Goal: Information Seeking & Learning: Learn about a topic

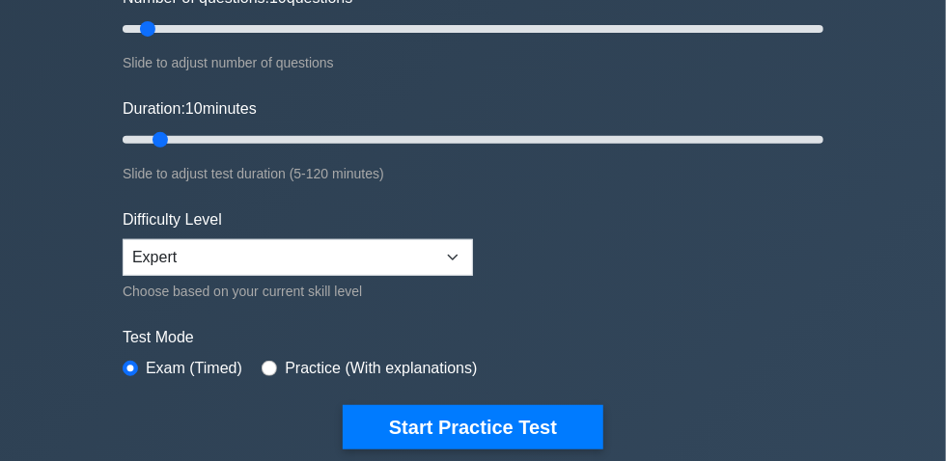
scroll to position [175, 0]
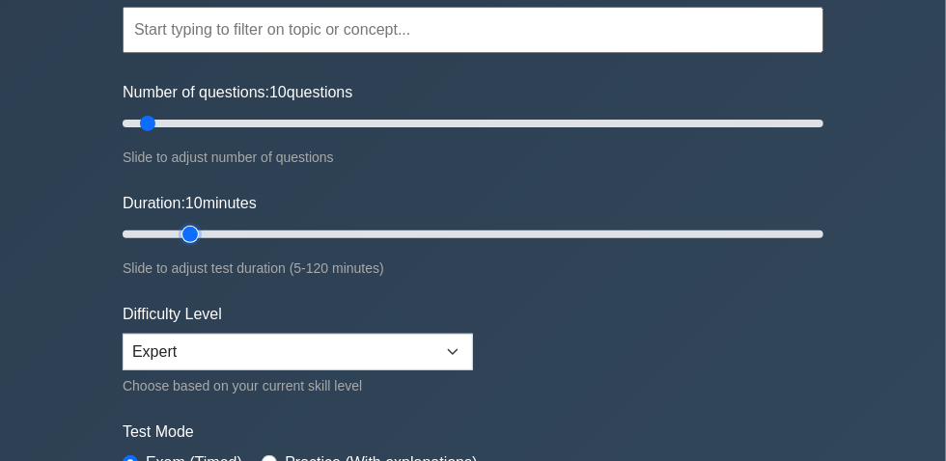
type input "15"
click at [180, 242] on input "Duration: 10 minutes" at bounding box center [473, 234] width 701 height 23
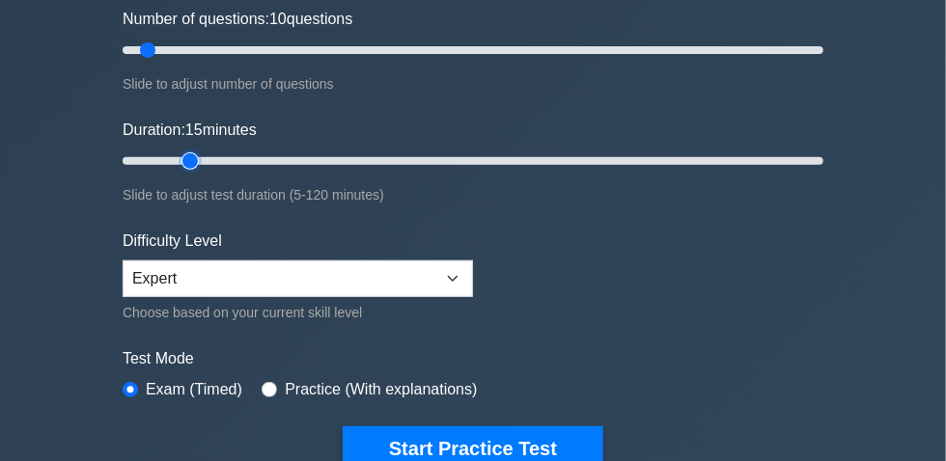
scroll to position [350, 0]
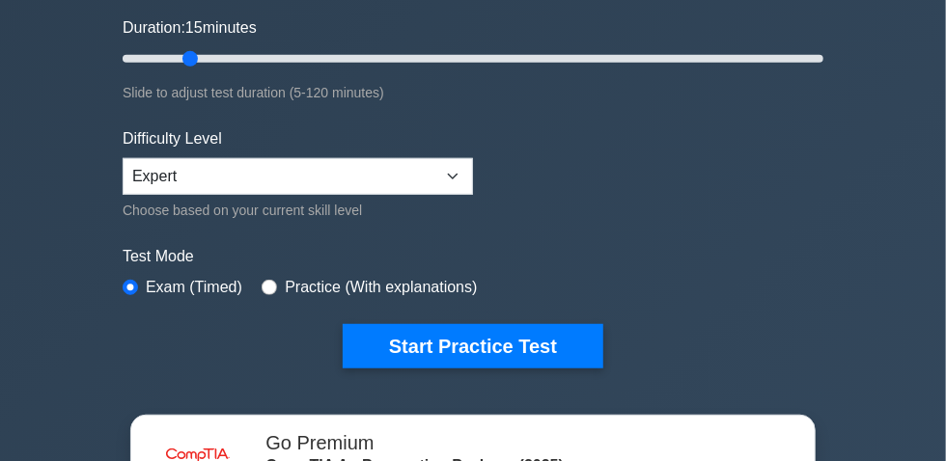
click at [325, 308] on form "Topics Hardware Operating Systems Networking Security Troubleshooting Mobile De…" at bounding box center [473, 71] width 701 height 596
click at [319, 297] on label "Practice (With explanations)" at bounding box center [381, 287] width 192 height 23
click at [285, 292] on label "Practice (With explanations)" at bounding box center [381, 287] width 192 height 23
click at [266, 292] on input "radio" at bounding box center [269, 287] width 15 height 15
radio input "true"
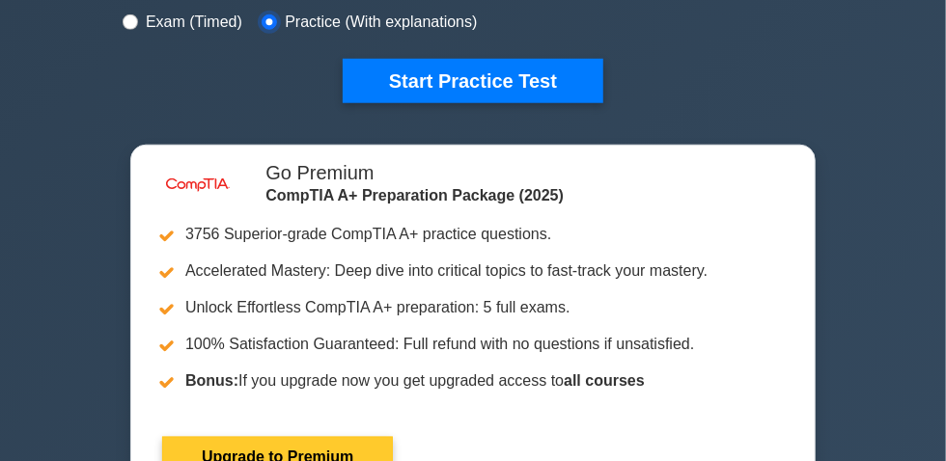
scroll to position [614, 0]
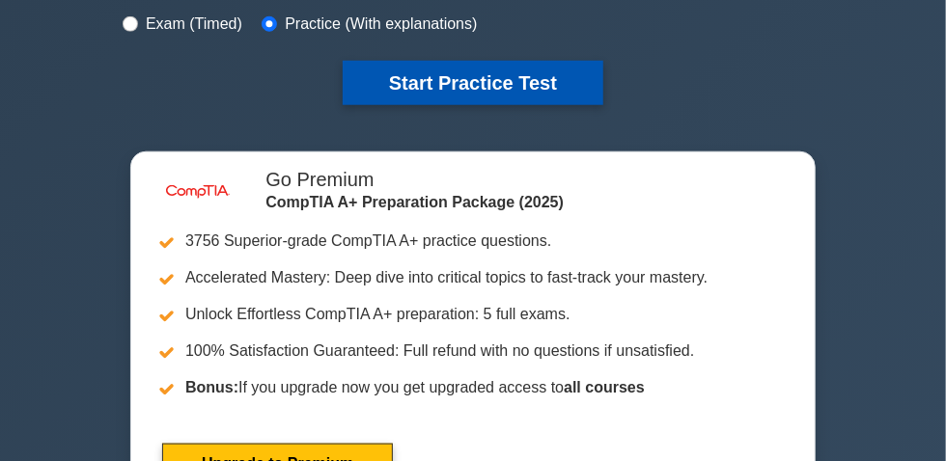
click at [460, 72] on button "Start Practice Test" at bounding box center [473, 83] width 261 height 44
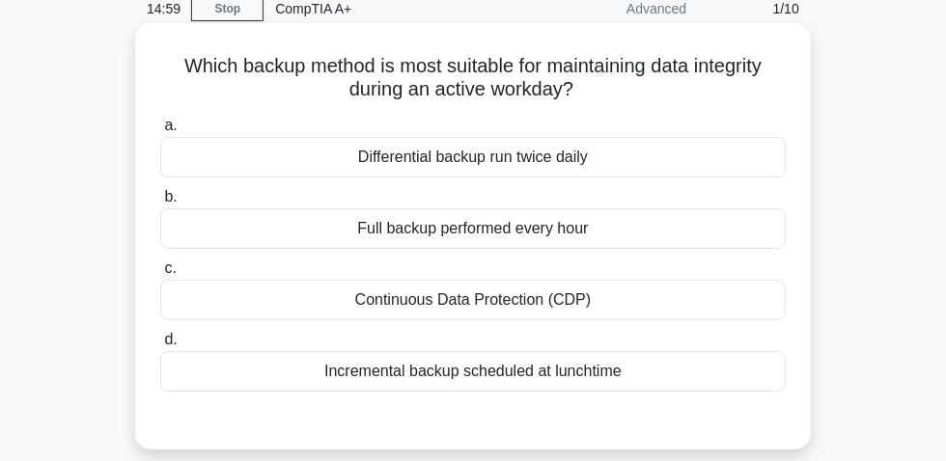
scroll to position [87, 0]
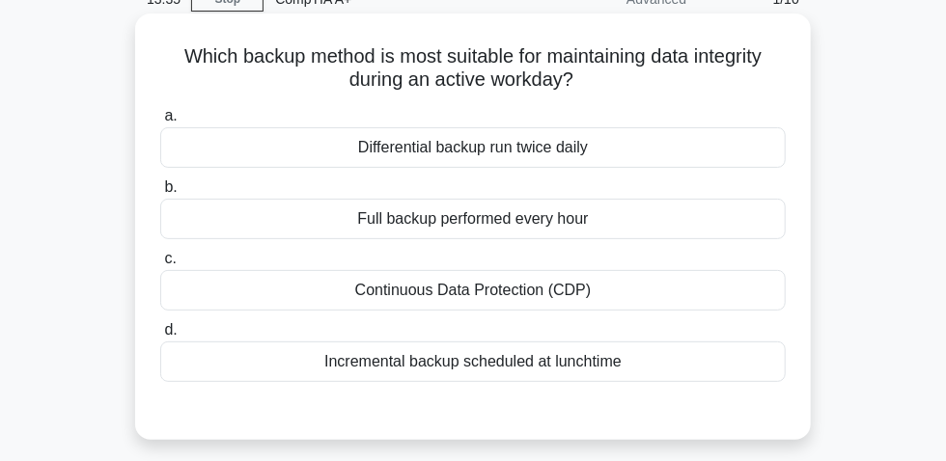
click at [519, 303] on div "Continuous Data Protection (CDP)" at bounding box center [473, 290] width 626 height 41
click at [160, 265] on input "c. Continuous Data Protection (CDP)" at bounding box center [160, 259] width 0 height 13
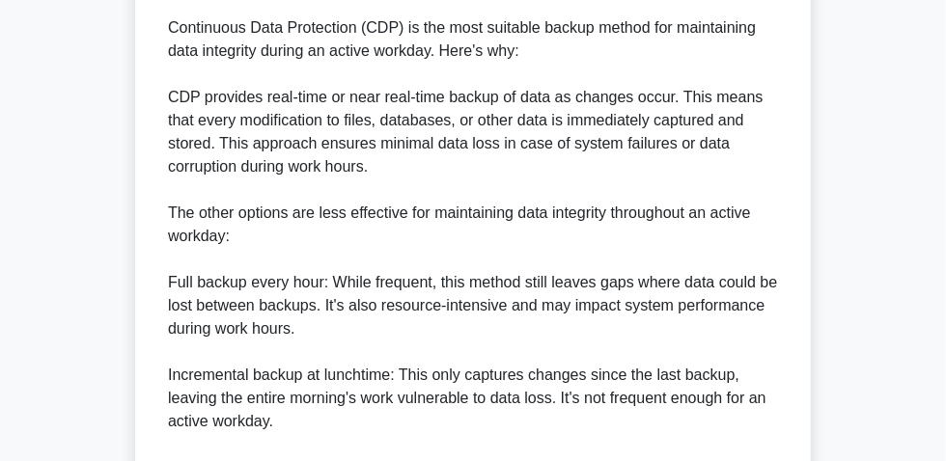
scroll to position [438, 0]
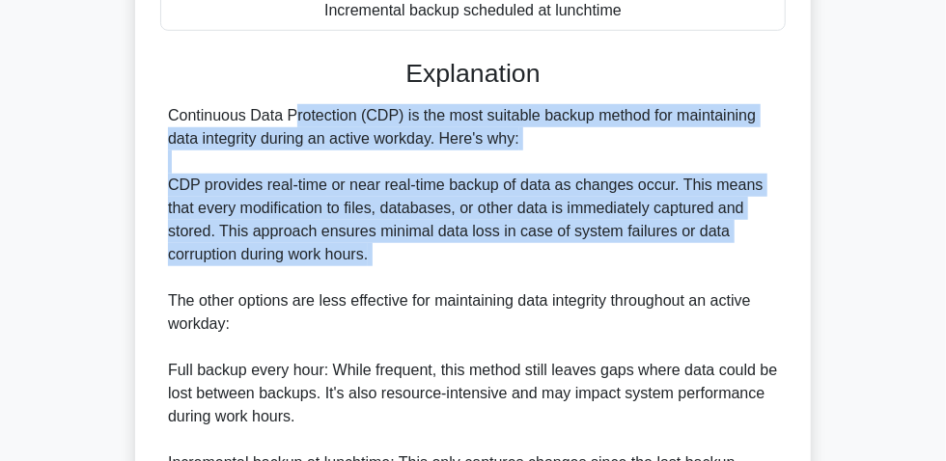
drag, startPoint x: 159, startPoint y: 124, endPoint x: 418, endPoint y: 276, distance: 300.3
click at [418, 276] on div "a. Differential backup run twice daily b. Full backup performed every hour c. d." at bounding box center [472, 285] width 629 height 1073
copy div "Continuous Data Protection (CDP) is the most suitable backup method for maintai…"
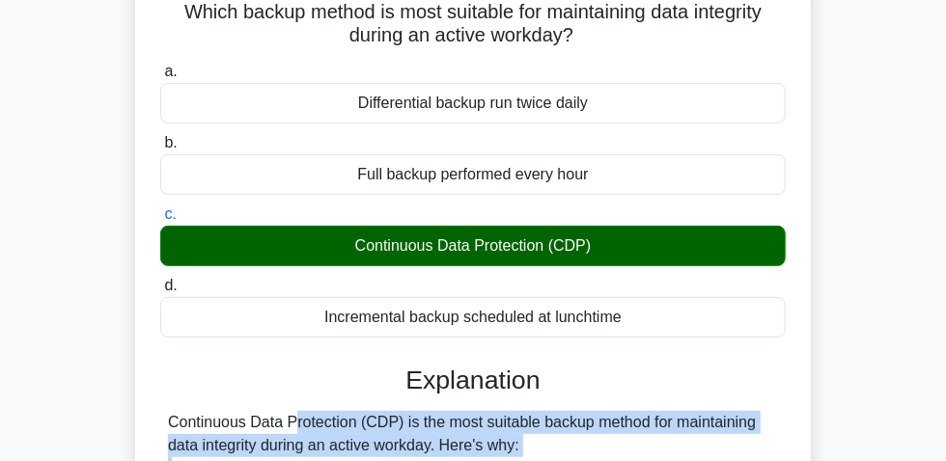
scroll to position [87, 0]
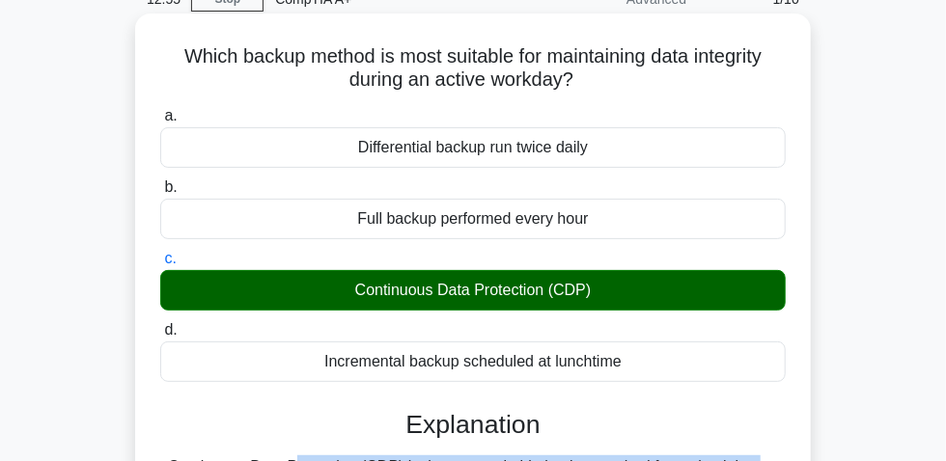
drag, startPoint x: 168, startPoint y: 65, endPoint x: 617, endPoint y: 82, distance: 449.2
click at [617, 82] on h5 "Which backup method is most suitable for maintaining data integrity during an a…" at bounding box center [472, 68] width 629 height 48
copy h5 "Which backup method is most suitable for maintaining data integrity during an a…"
drag, startPoint x: 345, startPoint y: 300, endPoint x: 499, endPoint y: 284, distance: 155.3
click at [666, 311] on div "Continuous Data Protection (CDP)" at bounding box center [473, 290] width 626 height 41
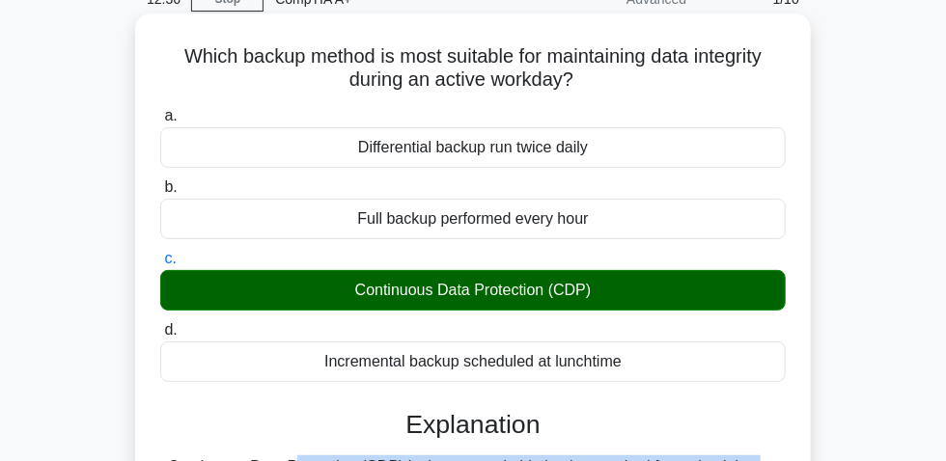
copy div "Continuous Data Protection (CDP)"
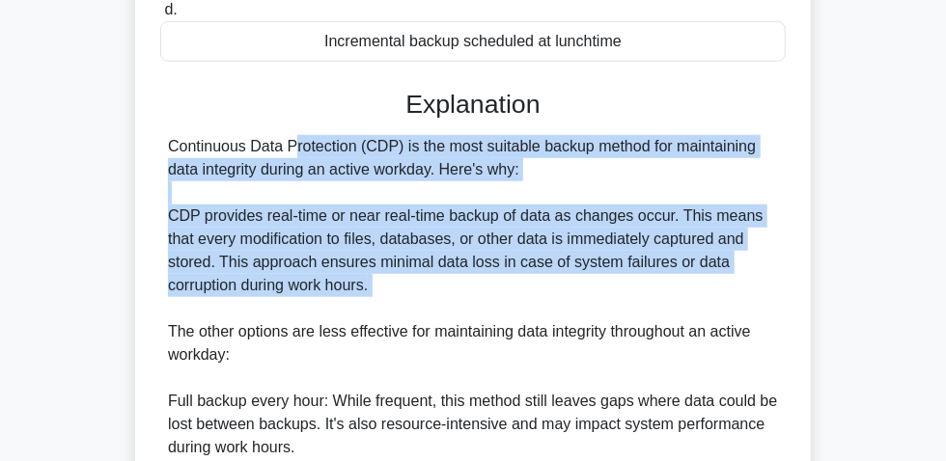
scroll to position [438, 0]
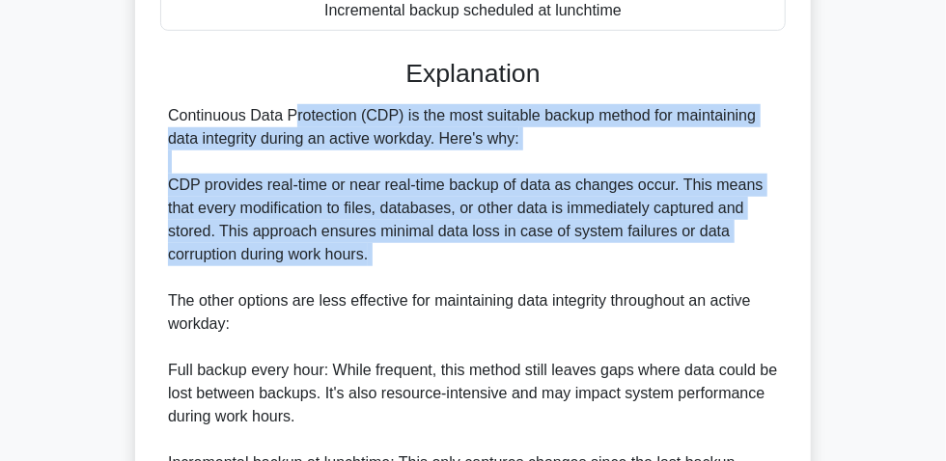
drag, startPoint x: 164, startPoint y: 114, endPoint x: 320, endPoint y: 247, distance: 204.7
click at [425, 276] on div "Continuous Data Protection (CDP) is the most suitable backup method for maintai…" at bounding box center [473, 405] width 626 height 602
copy div "Continuous Data Protection (CDP) is the most suitable backup method for maintai…"
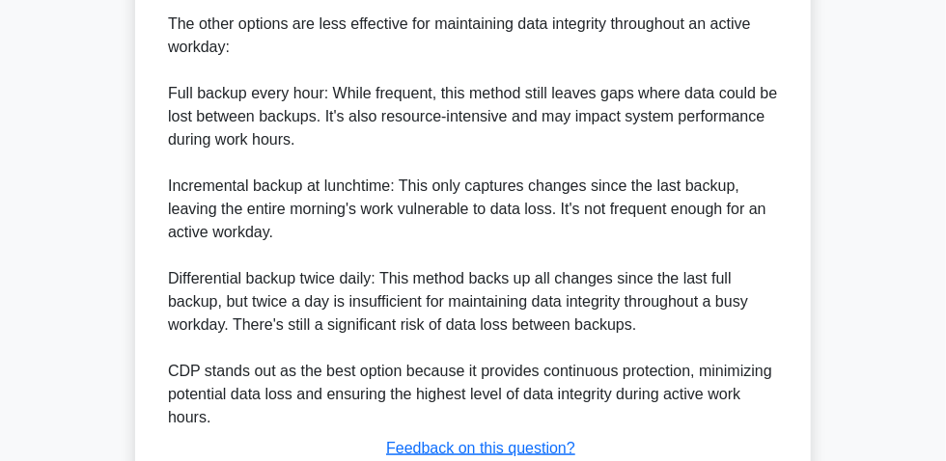
scroll to position [865, 0]
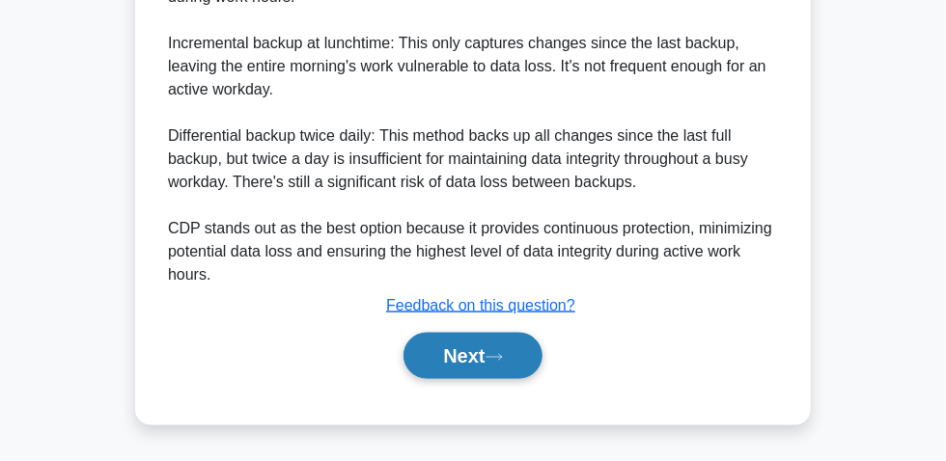
click at [463, 352] on button "Next" at bounding box center [472, 356] width 138 height 46
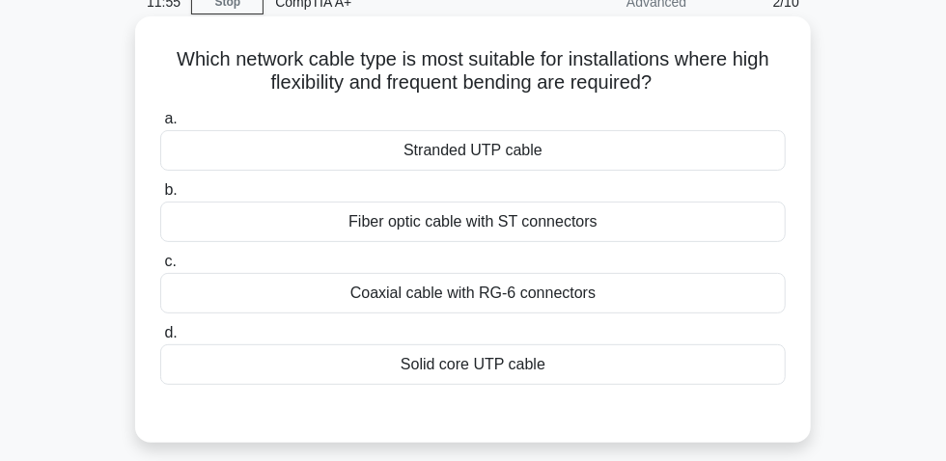
scroll to position [54, 0]
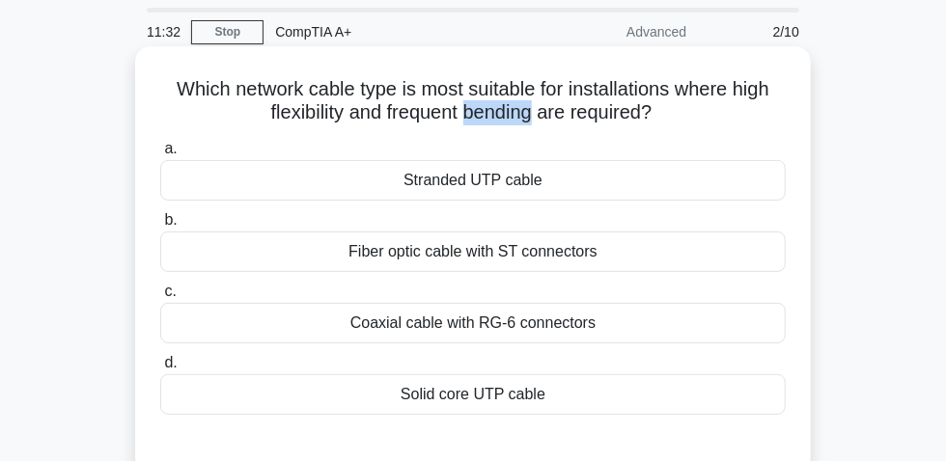
drag, startPoint x: 466, startPoint y: 121, endPoint x: 538, endPoint y: 125, distance: 71.5
click at [538, 125] on h5 "Which network cable type is most suitable for installations where high flexibil…" at bounding box center [472, 101] width 629 height 48
click at [461, 245] on div "Fiber optic cable with ST connectors" at bounding box center [473, 252] width 626 height 41
click at [160, 227] on input "b. Fiber optic cable with ST connectors" at bounding box center [160, 220] width 0 height 13
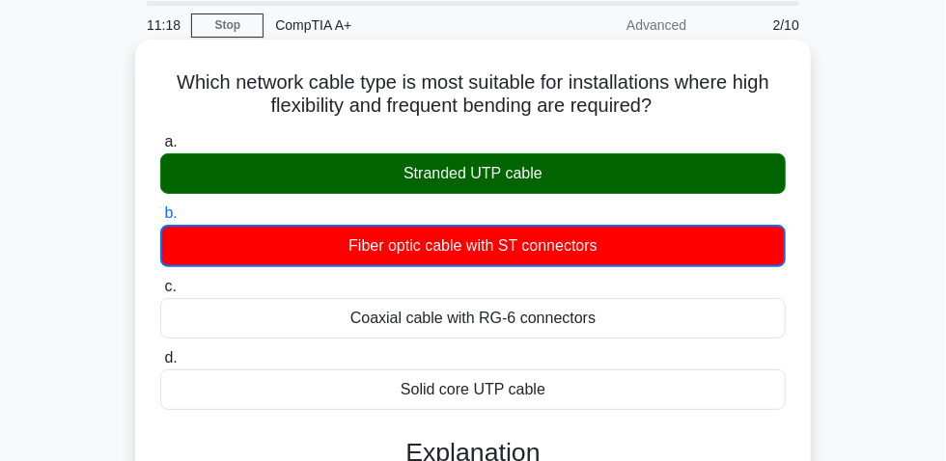
scroll to position [0, 0]
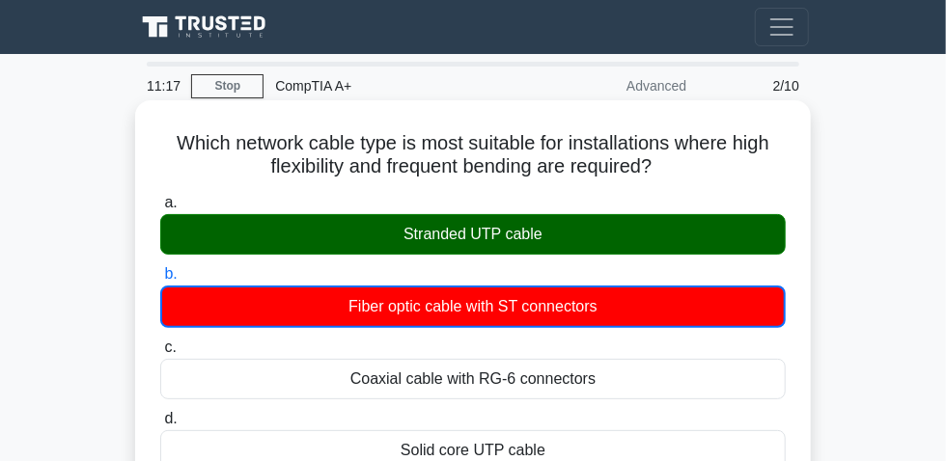
drag, startPoint x: 158, startPoint y: 150, endPoint x: 648, endPoint y: 183, distance: 490.6
click at [697, 178] on h5 "Which network cable type is most suitable for installations where high flexibil…" at bounding box center [472, 155] width 629 height 48
copy h5 "Which network cable type is most suitable for installations where high flexibil…"
drag, startPoint x: 396, startPoint y: 250, endPoint x: 511, endPoint y: 247, distance: 114.9
click at [563, 243] on div "Stranded UTP cable" at bounding box center [473, 234] width 626 height 41
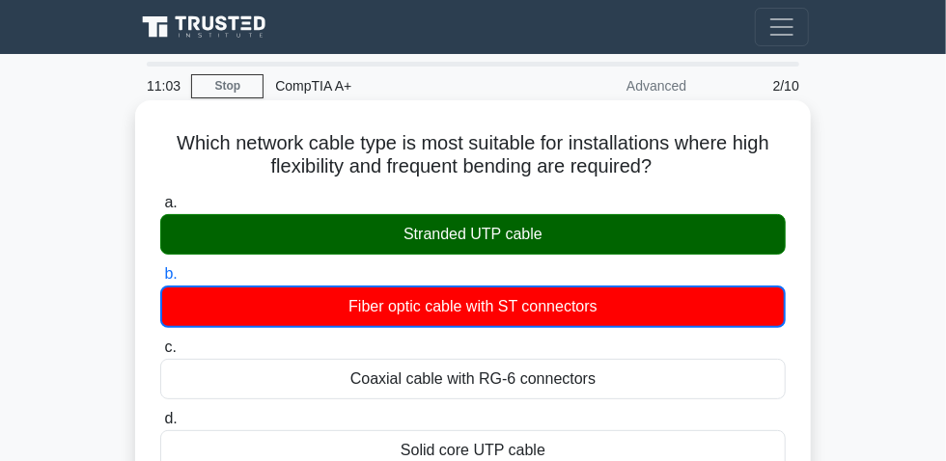
copy div "Stranded UTP cable"
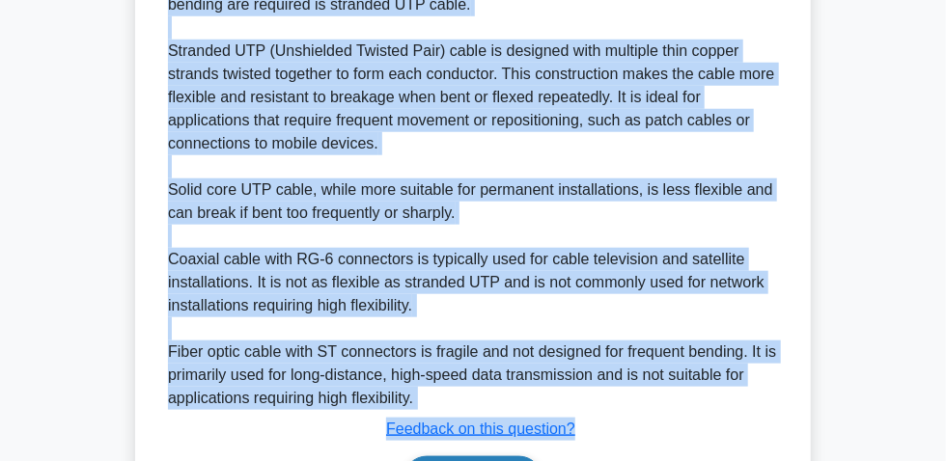
scroll to position [610, 0]
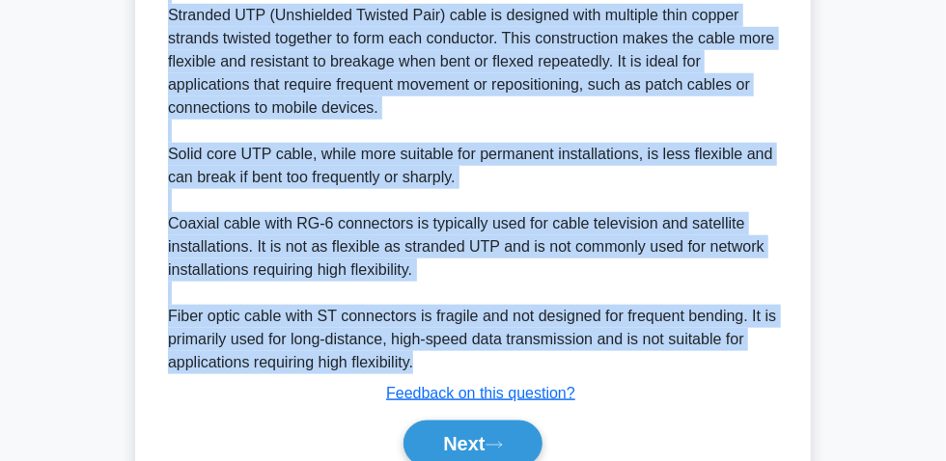
drag, startPoint x: 172, startPoint y: 129, endPoint x: 470, endPoint y: 376, distance: 386.7
click at [470, 375] on div "The most suitable network cable type for installations where high flexibility a…" at bounding box center [473, 154] width 610 height 440
copy div "The most suitable network cable type for installations where high flexibility a…"
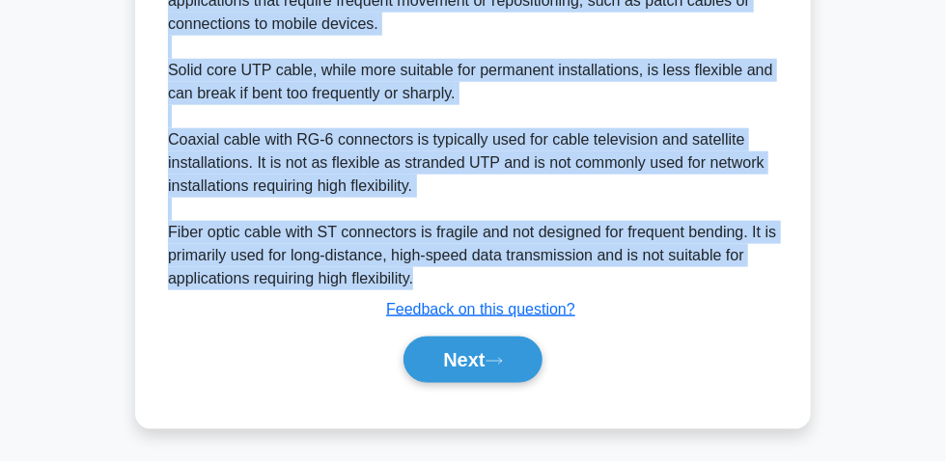
scroll to position [704, 0]
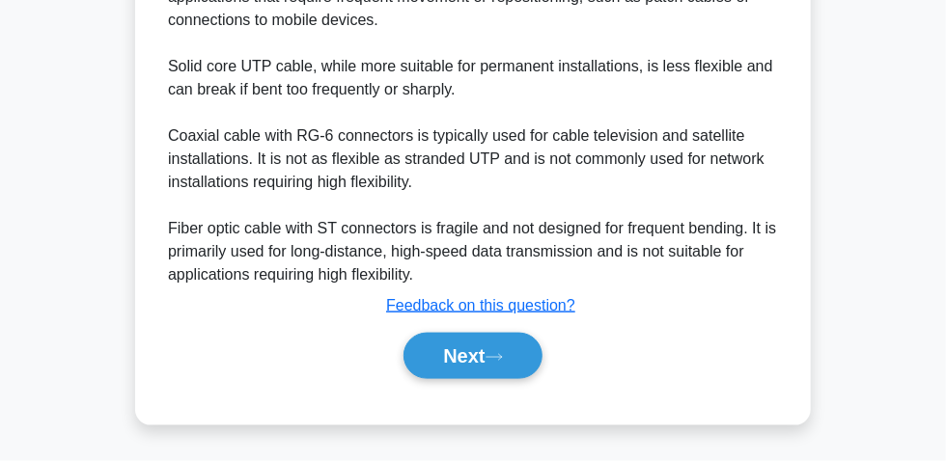
click at [654, 296] on div "Submit feedback Feedback on this question?" at bounding box center [481, 305] width 626 height 23
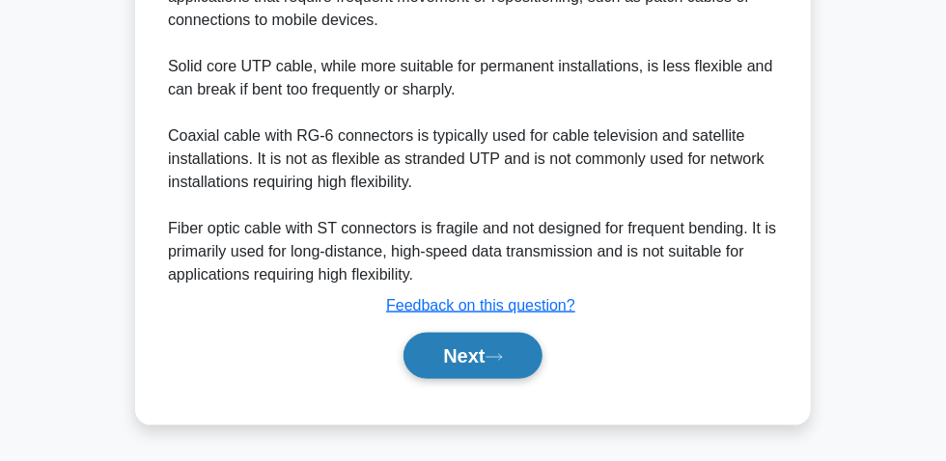
click at [473, 355] on button "Next" at bounding box center [472, 356] width 138 height 46
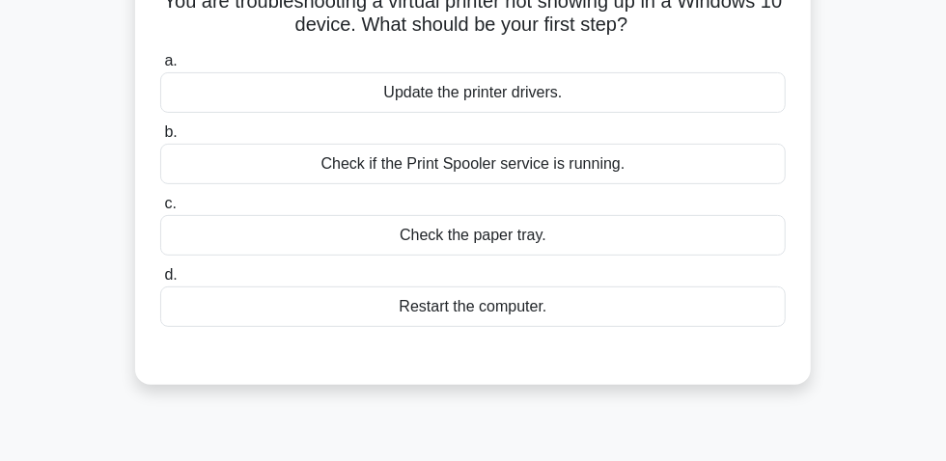
scroll to position [54, 0]
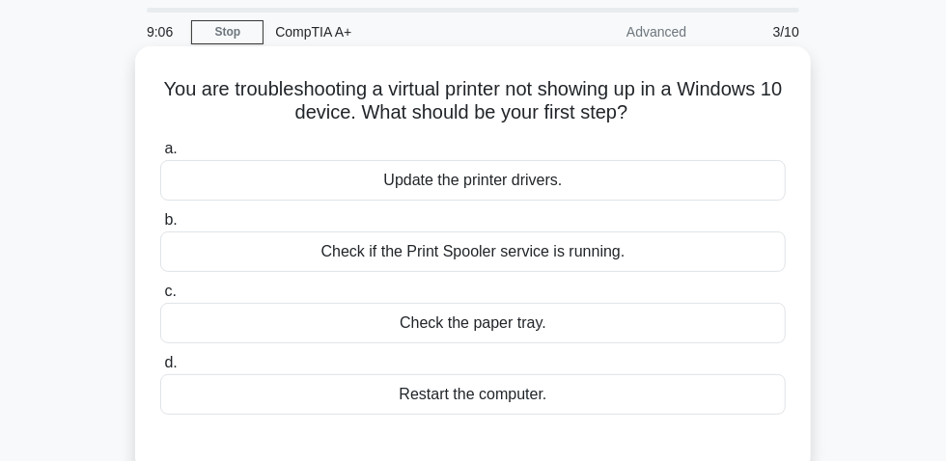
click at [519, 261] on div "Check if the Print Spooler service is running." at bounding box center [473, 252] width 626 height 41
click at [160, 227] on input "b. Check if the Print Spooler service is running." at bounding box center [160, 220] width 0 height 13
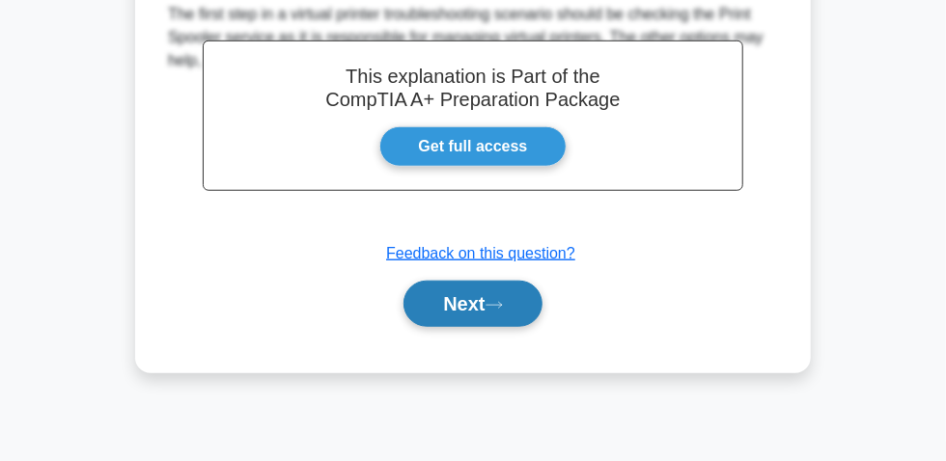
scroll to position [493, 0]
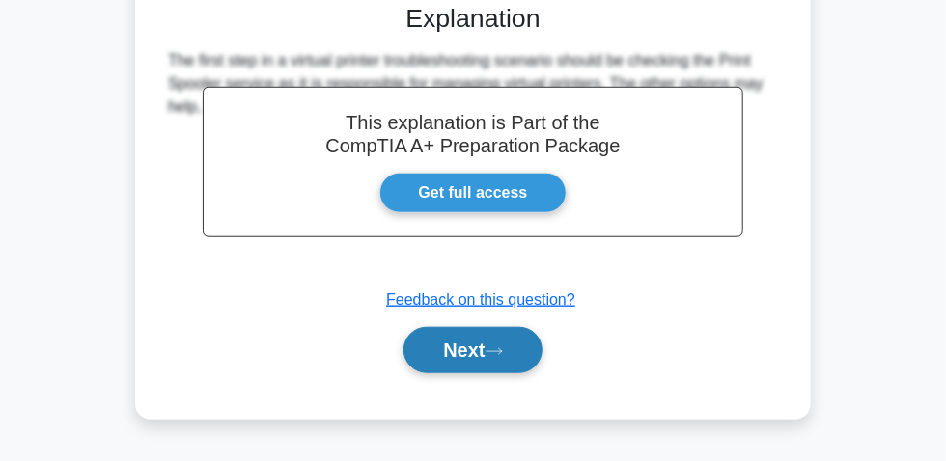
click at [473, 350] on button "Next" at bounding box center [472, 350] width 138 height 46
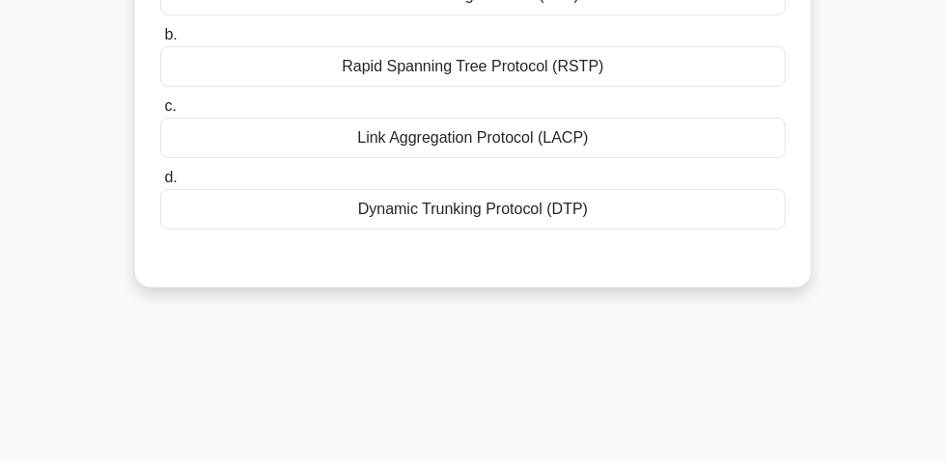
scroll to position [54, 0]
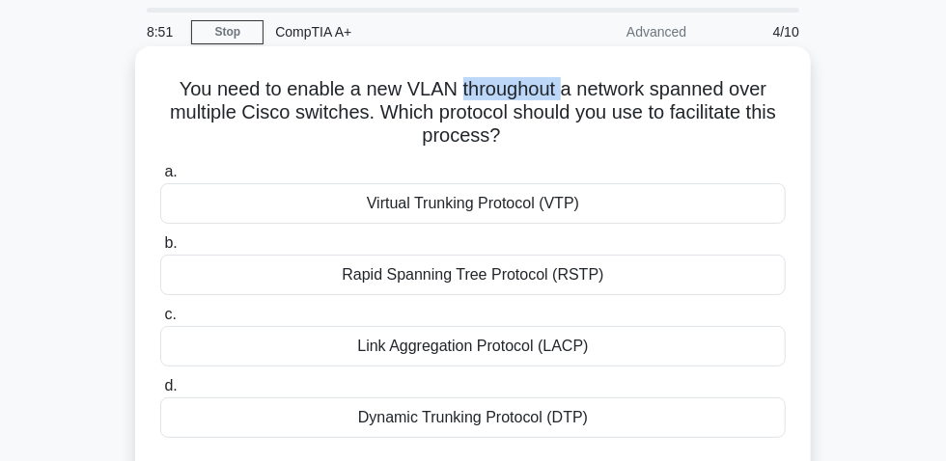
drag, startPoint x: 456, startPoint y: 99, endPoint x: 564, endPoint y: 97, distance: 108.2
click at [564, 97] on h5 "You need to enable a new VLAN throughout a network spanned over multiple Cisco …" at bounding box center [472, 112] width 629 height 71
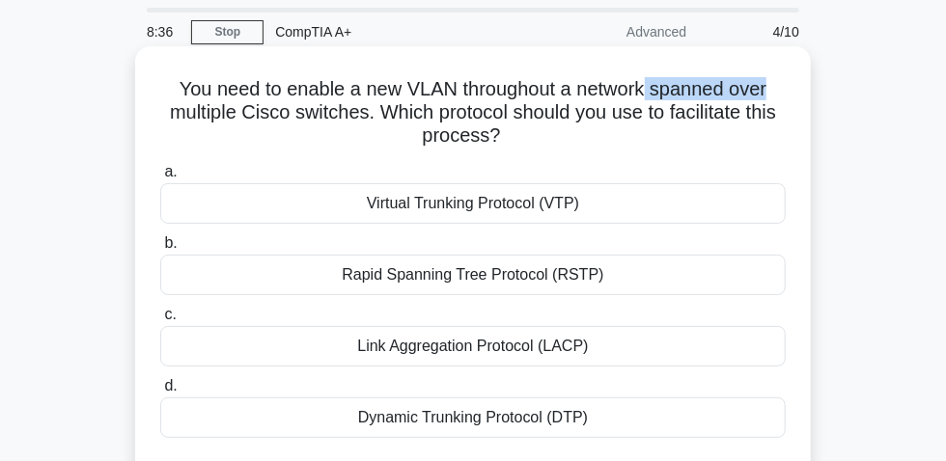
drag, startPoint x: 653, startPoint y: 93, endPoint x: 774, endPoint y: 105, distance: 122.3
click at [774, 105] on h5 "You need to enable a new VLAN throughout a network spanned over multiple Cisco …" at bounding box center [472, 112] width 629 height 71
drag, startPoint x: 741, startPoint y: 111, endPoint x: 786, endPoint y: 99, distance: 45.9
click at [792, 98] on div "You need to enable a new VLAN throughout a network spanned over multiple Cisco …" at bounding box center [473, 271] width 660 height 434
drag, startPoint x: 659, startPoint y: 98, endPoint x: 789, endPoint y: 90, distance: 129.6
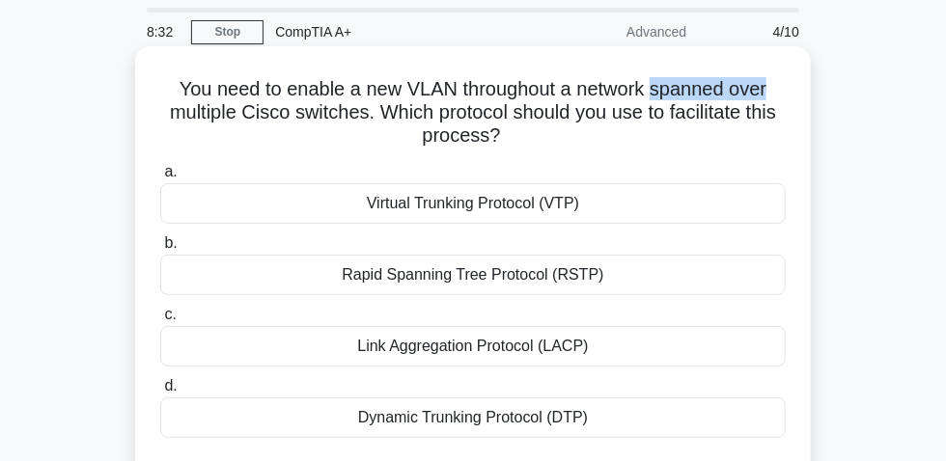
click at [792, 89] on div "You need to enable a new VLAN throughout a network spanned over multiple Cisco …" at bounding box center [473, 271] width 660 height 434
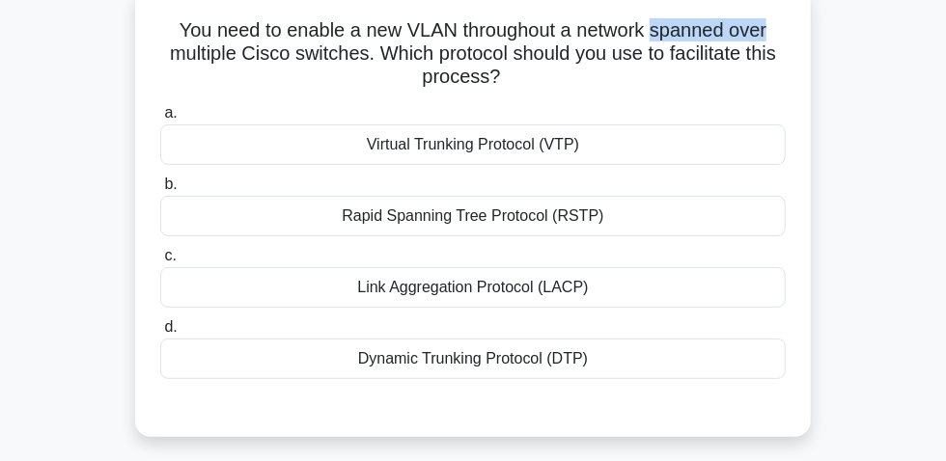
scroll to position [142, 0]
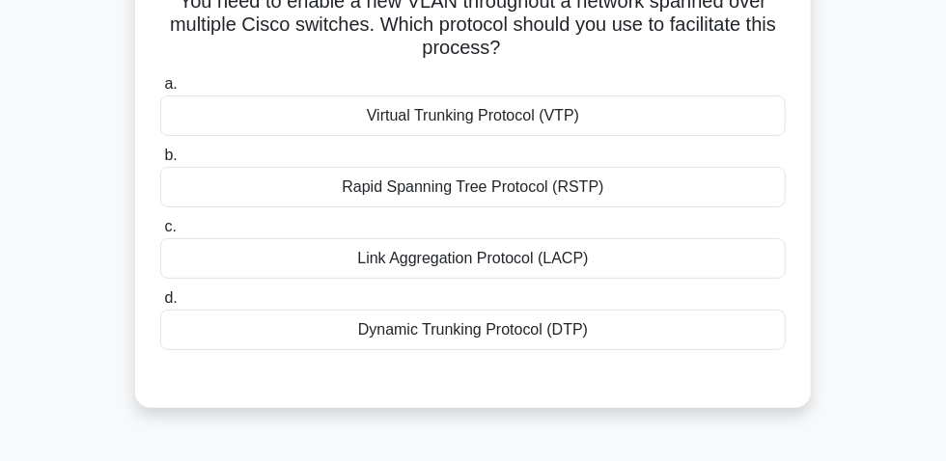
click at [456, 271] on div "Link Aggregation Protocol (LACP)" at bounding box center [473, 258] width 626 height 41
click at [160, 234] on input "c. Link Aggregation Protocol (LACP)" at bounding box center [160, 227] width 0 height 13
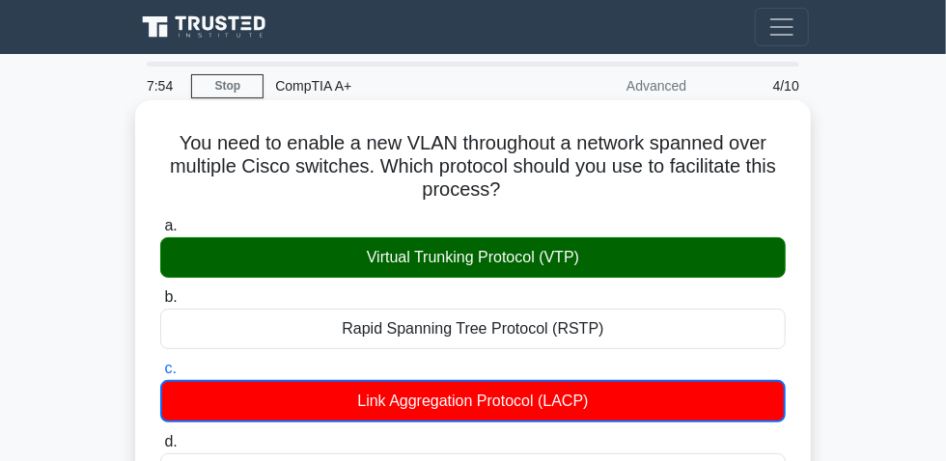
scroll to position [0, 0]
drag, startPoint x: 153, startPoint y: 147, endPoint x: 534, endPoint y: 198, distance: 383.8
copy h5 "You need to enable a new VLAN throughout a network spanned over multiple Cisco …"
drag, startPoint x: 373, startPoint y: 268, endPoint x: 536, endPoint y: 280, distance: 163.5
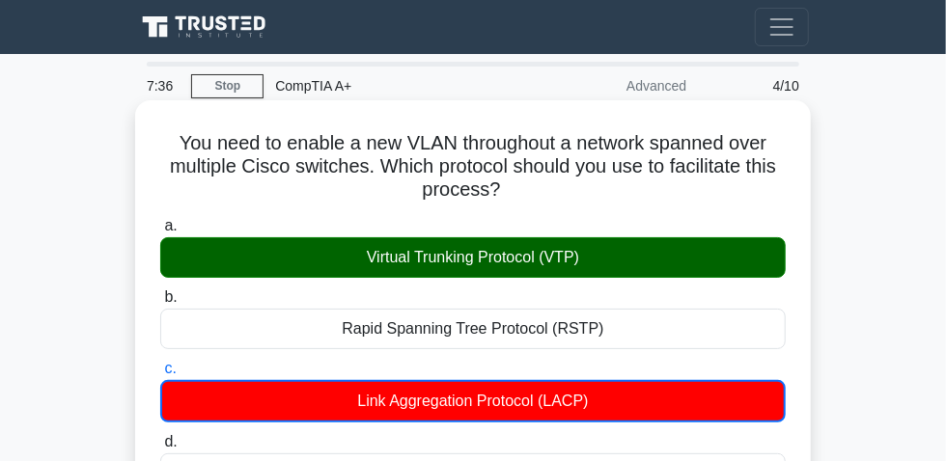
click at [669, 268] on div "Virtual Trunking Protocol (VTP)" at bounding box center [473, 257] width 626 height 41
copy div "Virtual Trunking Protocol (VTP)"
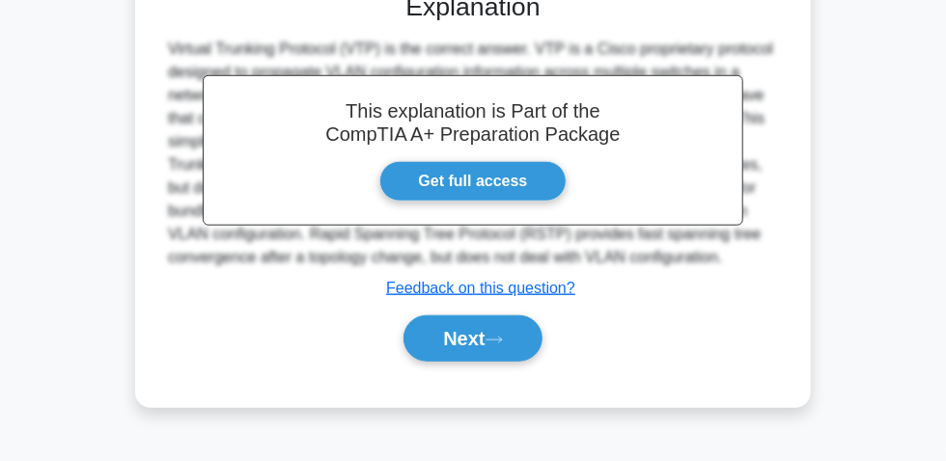
scroll to position [581, 0]
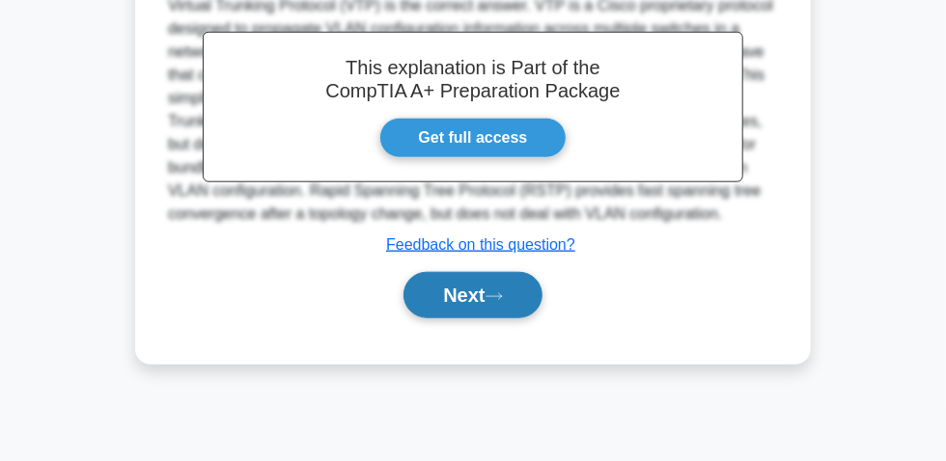
click at [496, 292] on icon at bounding box center [494, 297] width 17 height 11
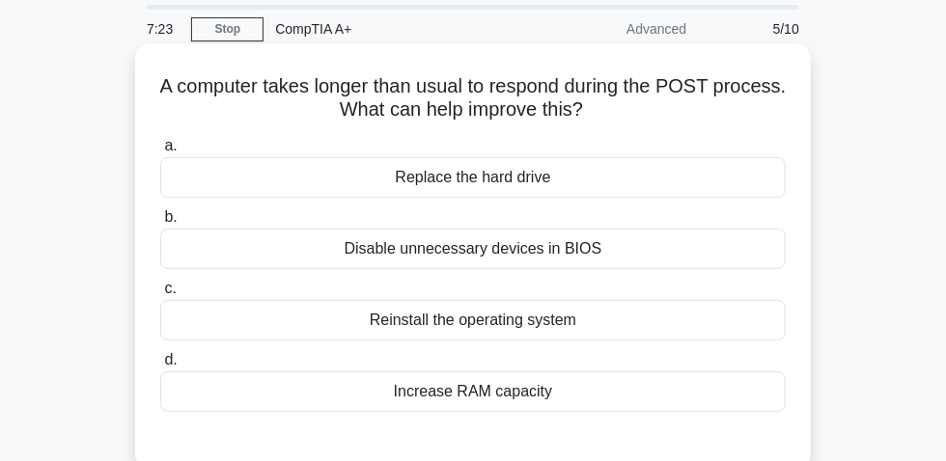
scroll to position [87, 0]
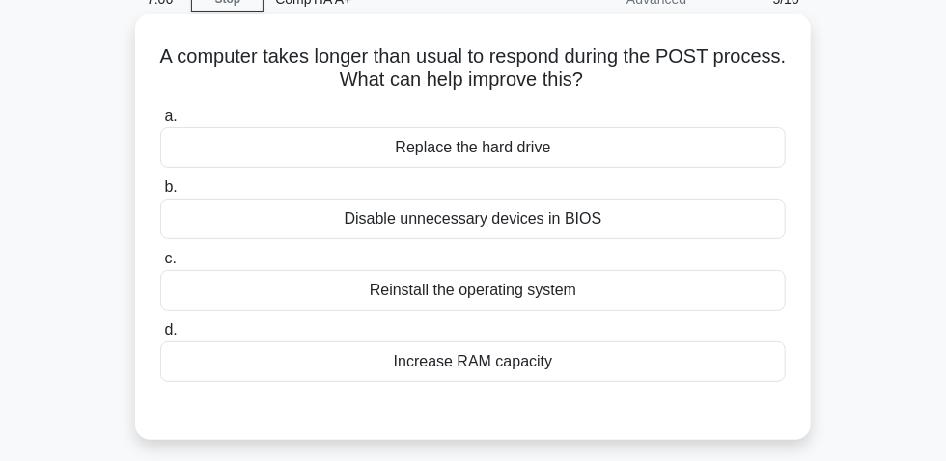
click at [620, 225] on div "Disable unnecessary devices in BIOS" at bounding box center [473, 219] width 626 height 41
click at [160, 194] on input "b. Disable unnecessary devices in BIOS" at bounding box center [160, 187] width 0 height 13
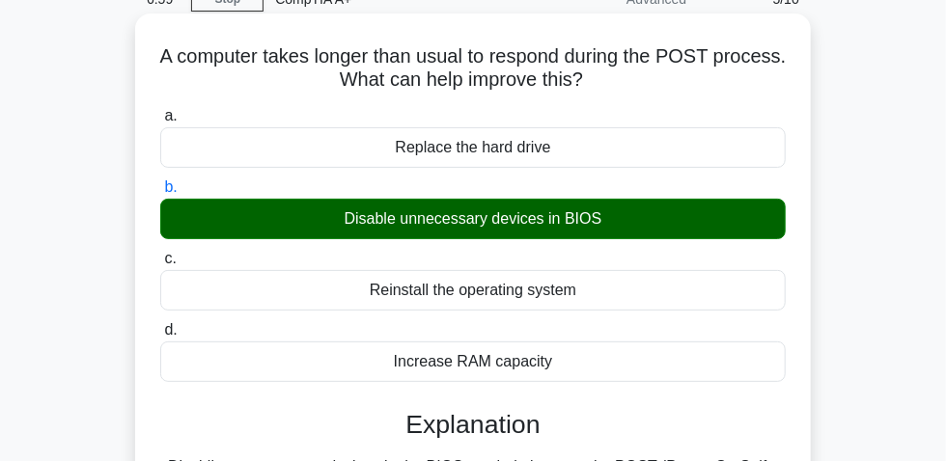
drag, startPoint x: 185, startPoint y: 64, endPoint x: 642, endPoint y: 91, distance: 457.4
click at [642, 91] on h5 "A computer takes longer than usual to respond during the POST process. What can…" at bounding box center [472, 68] width 629 height 48
copy h5 "A computer takes longer than usual to respond during the POST process. What can…"
drag, startPoint x: 340, startPoint y: 224, endPoint x: 579, endPoint y: 235, distance: 239.6
click at [629, 225] on div "Disable unnecessary devices in BIOS" at bounding box center [473, 219] width 626 height 41
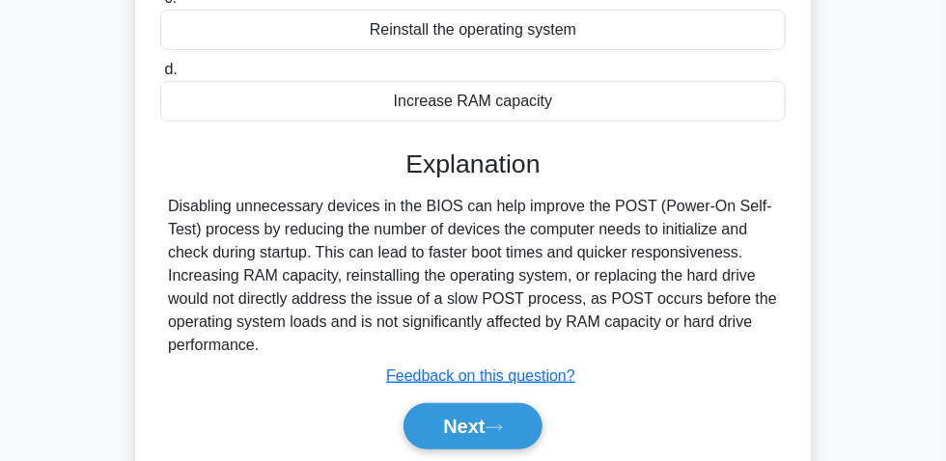
scroll to position [350, 0]
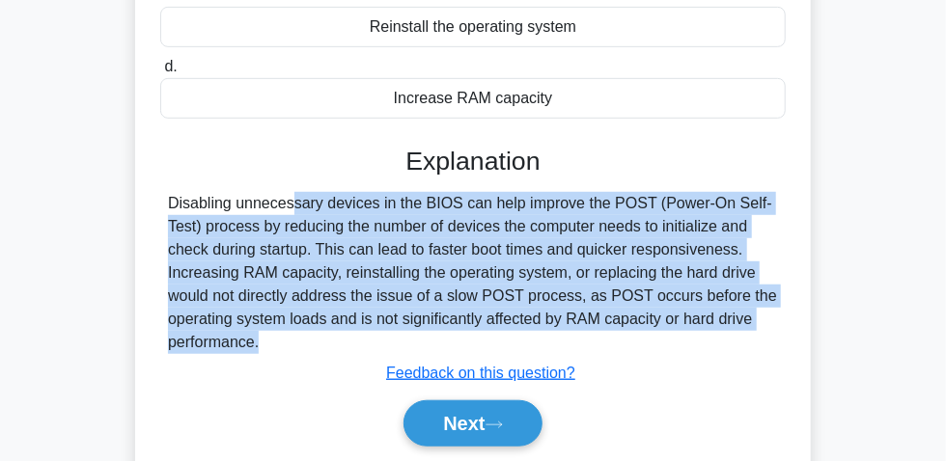
drag, startPoint x: 167, startPoint y: 209, endPoint x: 264, endPoint y: 355, distance: 175.6
click at [282, 366] on div "Explanation Disabling unnecessary devices in the BIOS can help improve the POST…" at bounding box center [473, 300] width 626 height 309
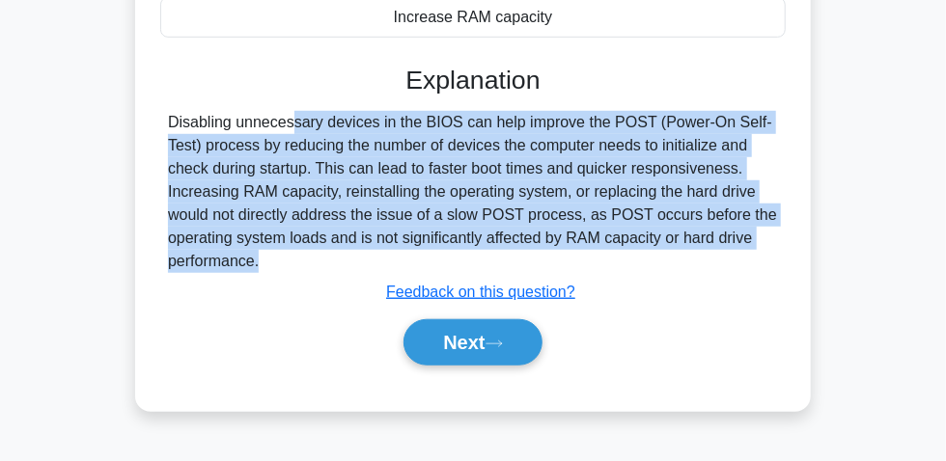
scroll to position [526, 0]
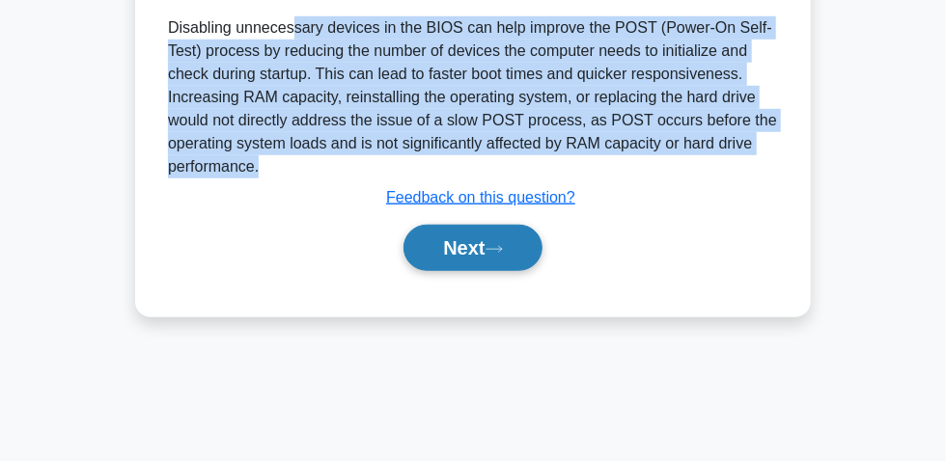
click at [465, 247] on button "Next" at bounding box center [472, 248] width 138 height 46
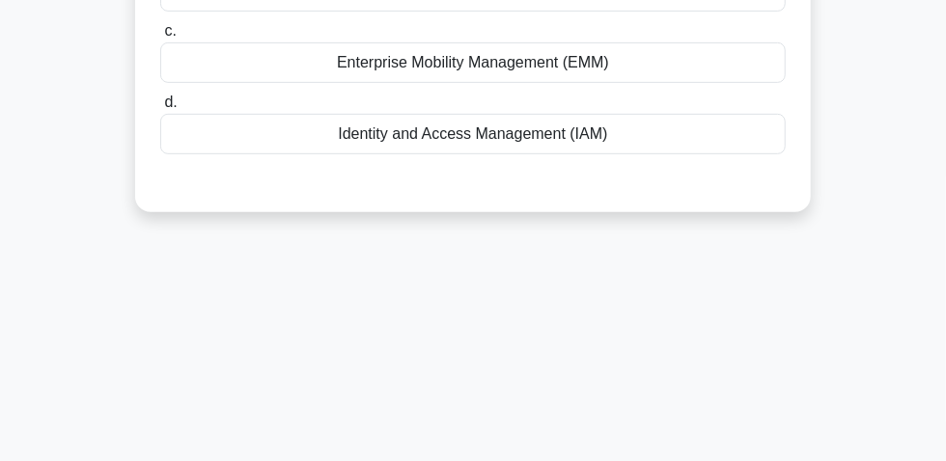
scroll to position [87, 0]
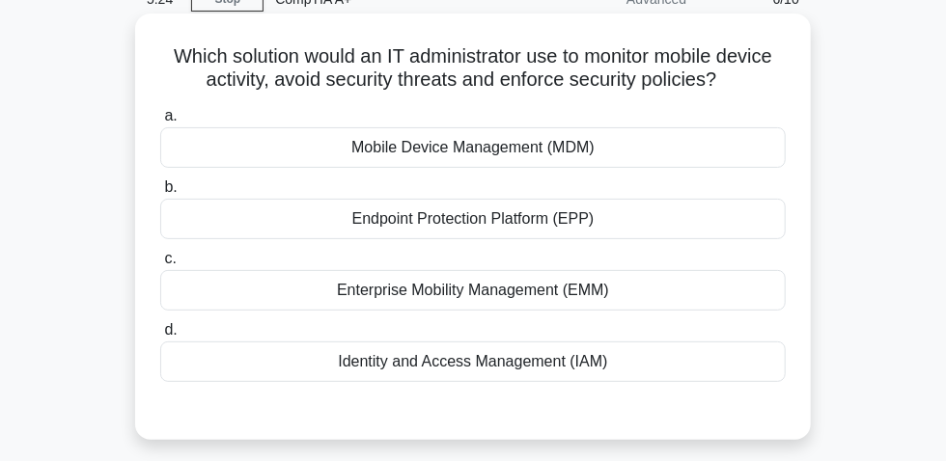
click at [476, 304] on div "Enterprise Mobility Management (EMM)" at bounding box center [473, 290] width 626 height 41
click at [160, 265] on input "c. Enterprise Mobility Management (EMM)" at bounding box center [160, 259] width 0 height 13
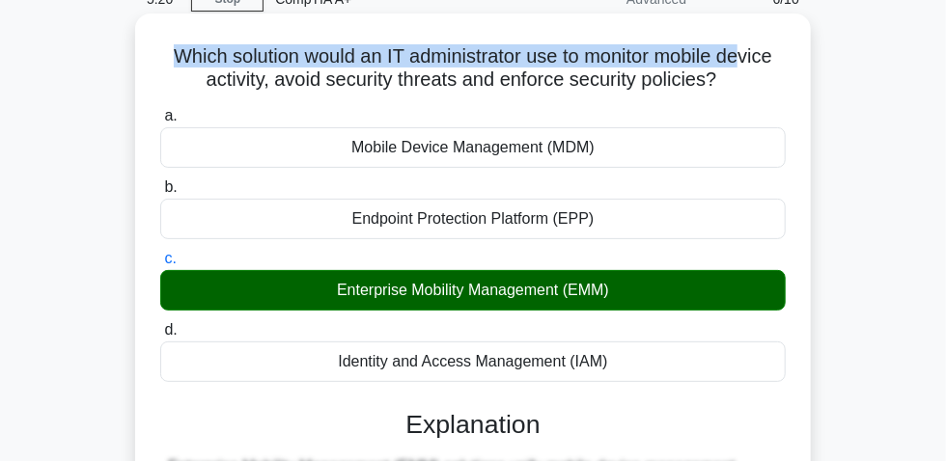
drag, startPoint x: 156, startPoint y: 68, endPoint x: 737, endPoint y: 79, distance: 580.3
click at [746, 75] on div "Which solution would an IT administrator use to monitor mobile device activity,…" at bounding box center [473, 419] width 660 height 797
drag, startPoint x: 307, startPoint y: 296, endPoint x: 637, endPoint y: 288, distance: 330.2
click at [637, 288] on div "Enterprise Mobility Management (EMM)" at bounding box center [473, 290] width 626 height 41
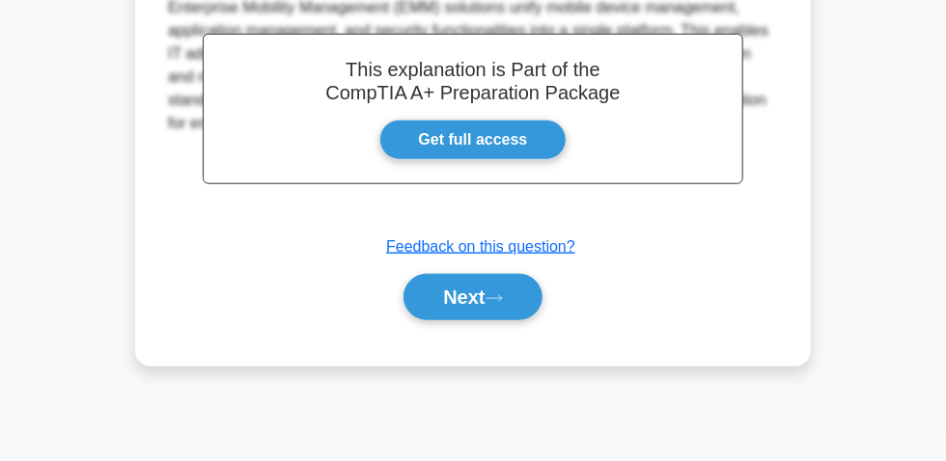
scroll to position [581, 0]
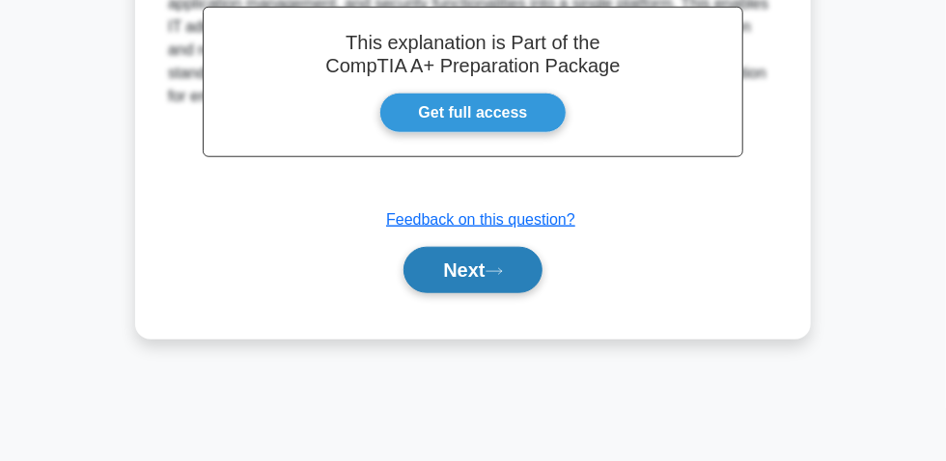
click at [488, 260] on button "Next" at bounding box center [472, 270] width 138 height 46
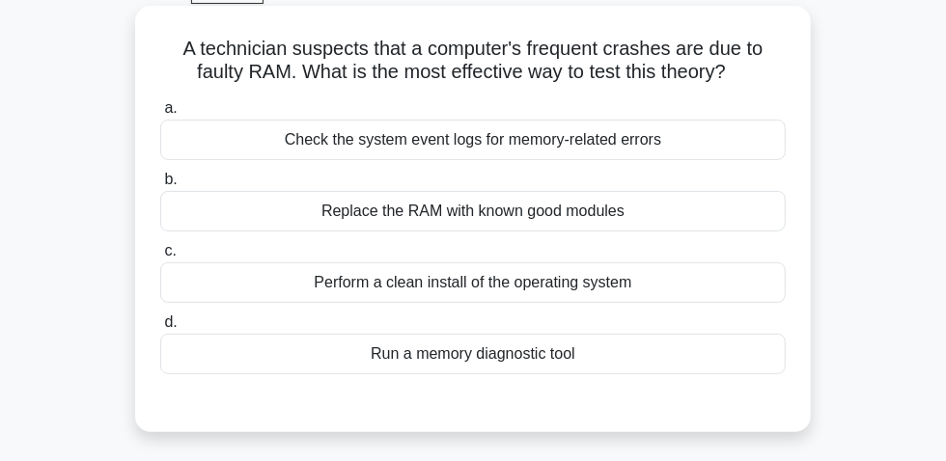
scroll to position [54, 0]
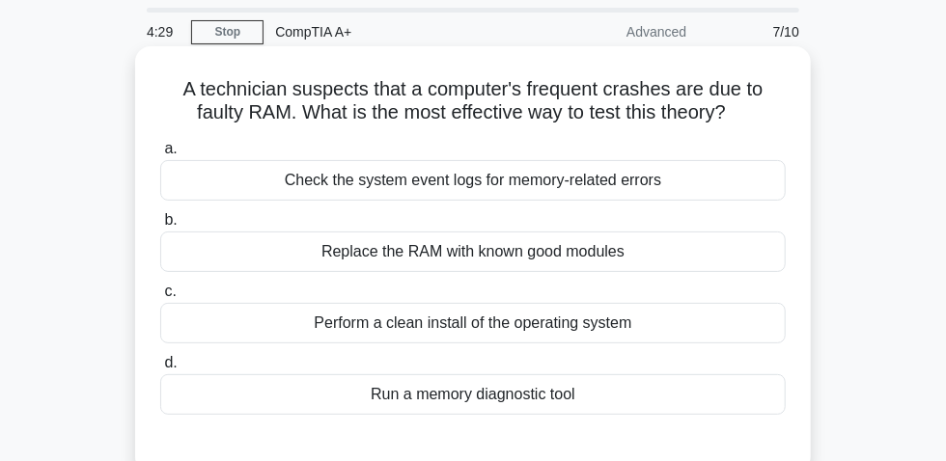
click at [527, 404] on div "Run a memory diagnostic tool" at bounding box center [473, 395] width 626 height 41
click at [160, 370] on input "d. Run a memory diagnostic tool" at bounding box center [160, 363] width 0 height 13
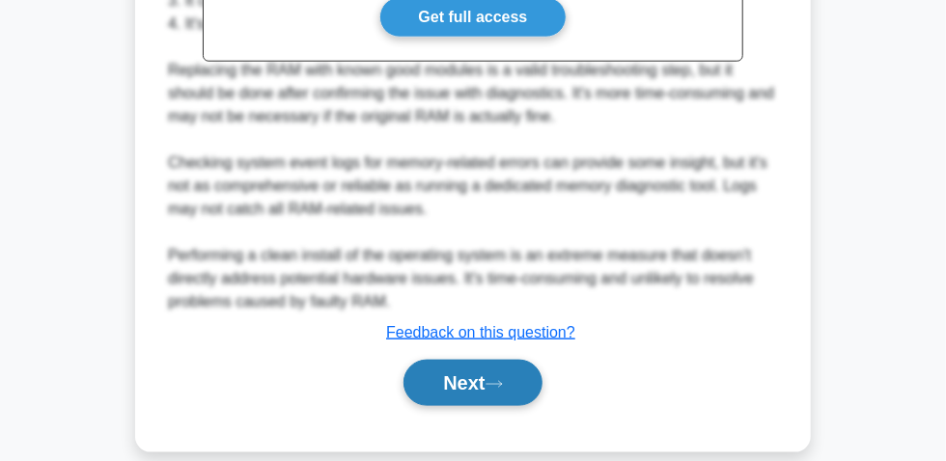
click at [476, 394] on button "Next" at bounding box center [472, 383] width 138 height 46
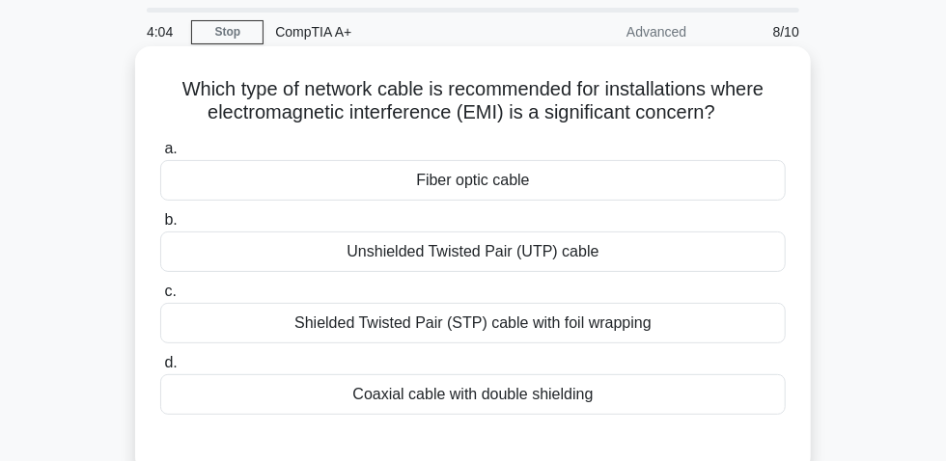
click at [552, 340] on div "Shielded Twisted Pair (STP) cable with foil wrapping" at bounding box center [473, 323] width 626 height 41
click at [160, 298] on input "c. Shielded Twisted Pair (STP) cable with foil wrapping" at bounding box center [160, 292] width 0 height 13
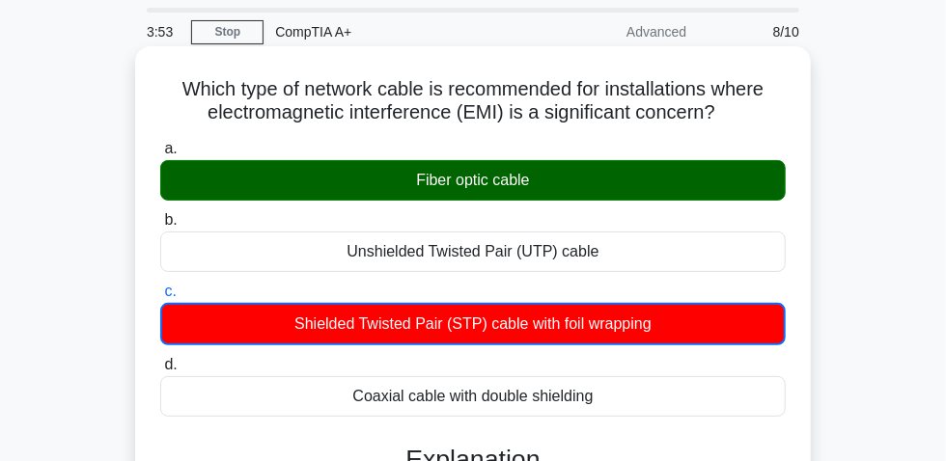
drag, startPoint x: 168, startPoint y: 100, endPoint x: 667, endPoint y: 125, distance: 499.6
click at [726, 115] on h5 "Which type of network cable is recommended for installations where electromagne…" at bounding box center [472, 101] width 629 height 48
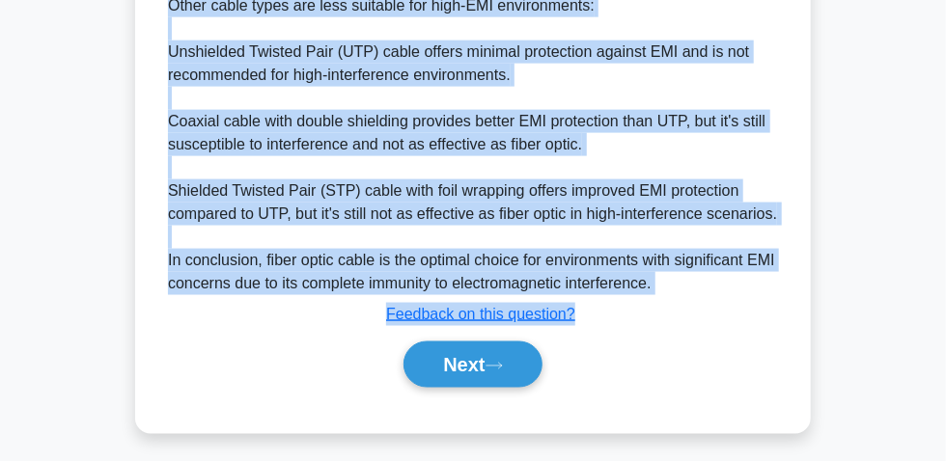
scroll to position [935, 0]
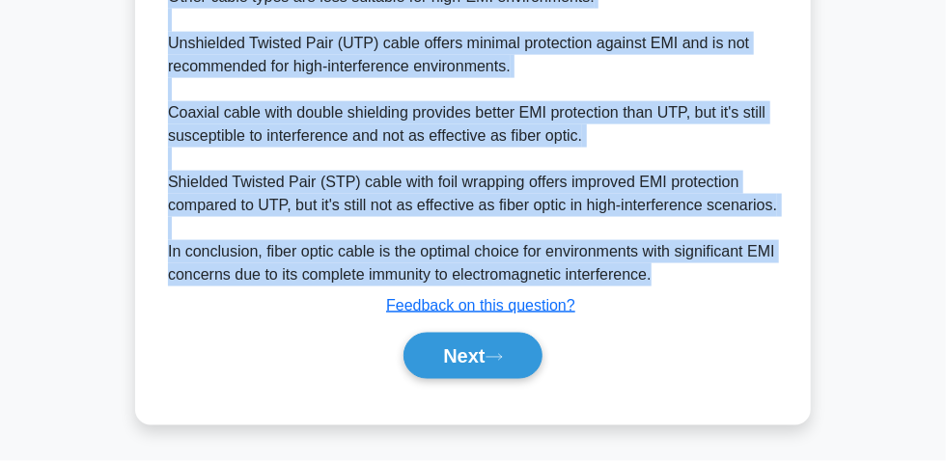
drag, startPoint x: 181, startPoint y: 181, endPoint x: 661, endPoint y: 277, distance: 490.1
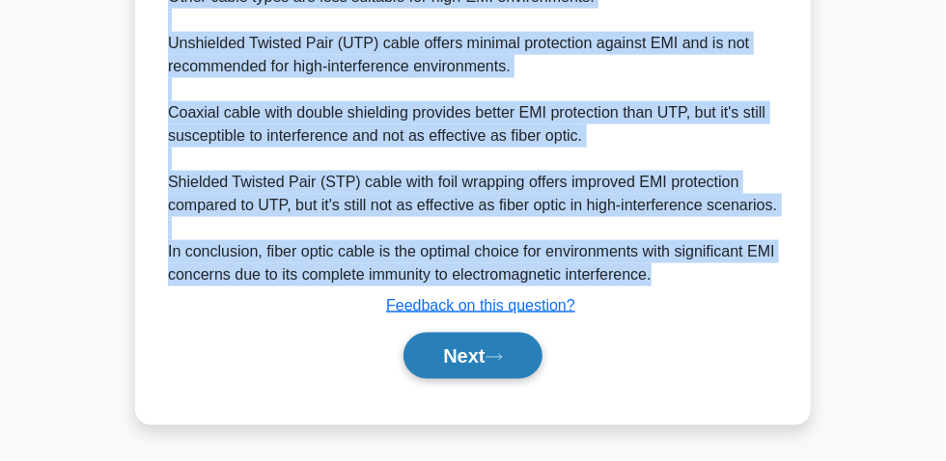
click at [478, 349] on button "Next" at bounding box center [472, 356] width 138 height 46
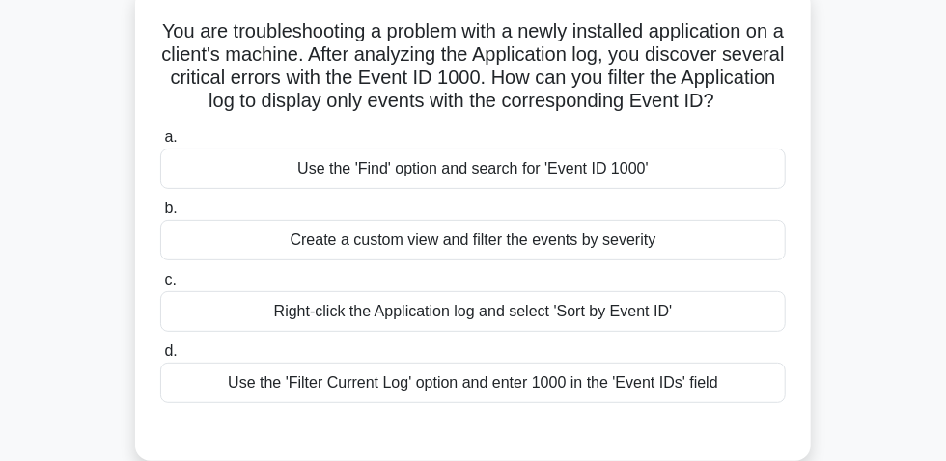
scroll to position [142, 0]
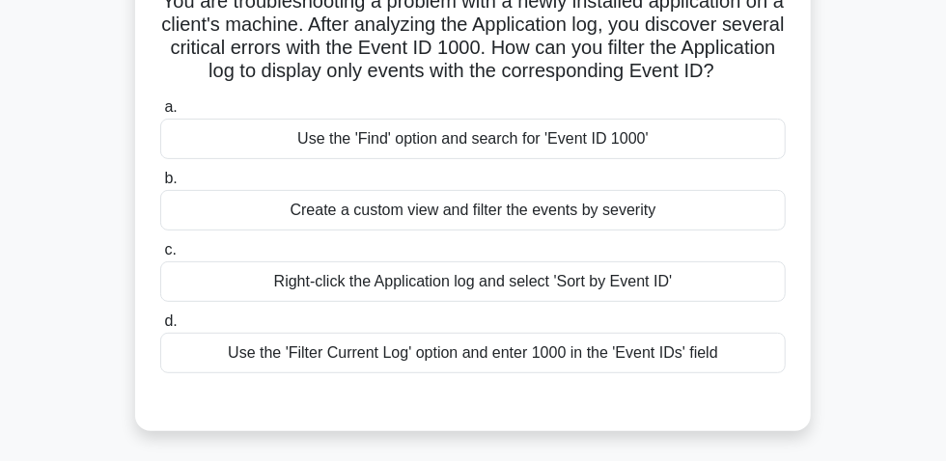
click at [650, 374] on div "Use the 'Filter Current Log' option and enter 1000 in the 'Event IDs' field" at bounding box center [473, 353] width 626 height 41
click at [160, 328] on input "d. Use the 'Filter Current Log' option and enter 1000 in the 'Event IDs' field" at bounding box center [160, 322] width 0 height 13
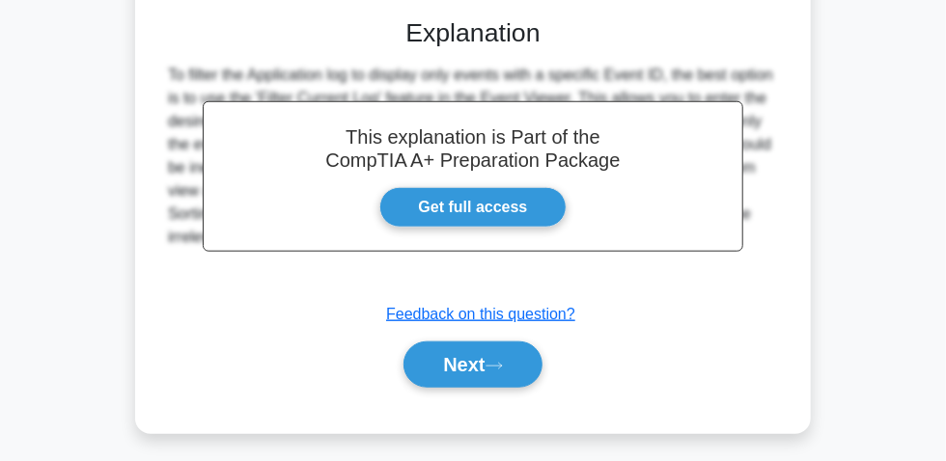
scroll to position [581, 0]
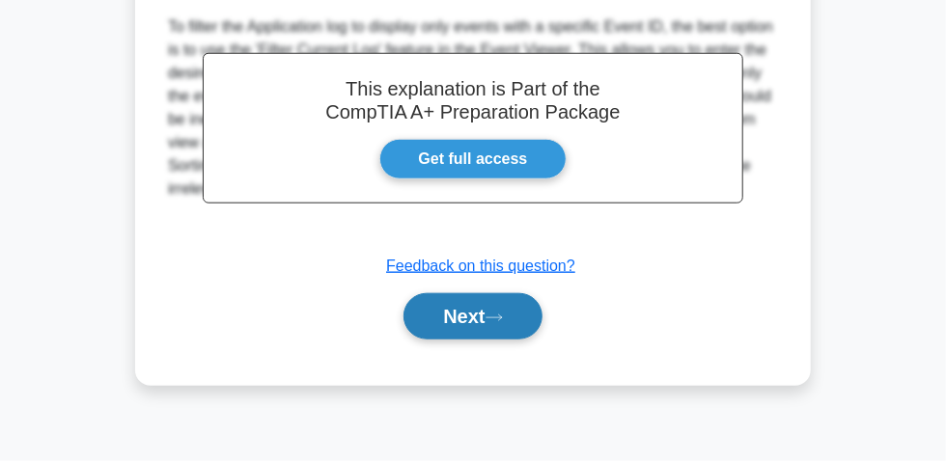
click at [499, 323] on icon at bounding box center [494, 318] width 17 height 11
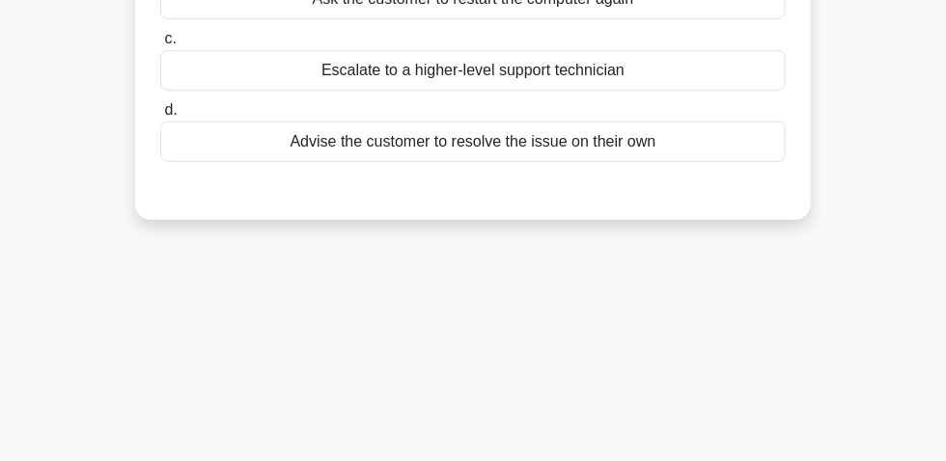
scroll to position [54, 0]
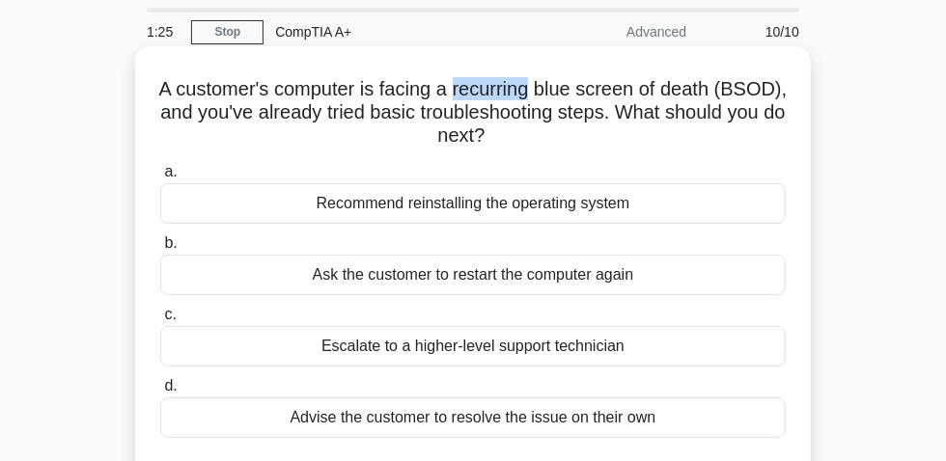
drag, startPoint x: 492, startPoint y: 95, endPoint x: 572, endPoint y: 98, distance: 80.2
click at [572, 98] on h5 "A customer's computer is facing a recurring blue screen of death (BSOD), and yo…" at bounding box center [472, 112] width 629 height 71
click at [518, 355] on div "Escalate to a higher-level support technician" at bounding box center [473, 346] width 626 height 41
click at [160, 321] on input "c. Escalate to a higher-level support technician" at bounding box center [160, 315] width 0 height 13
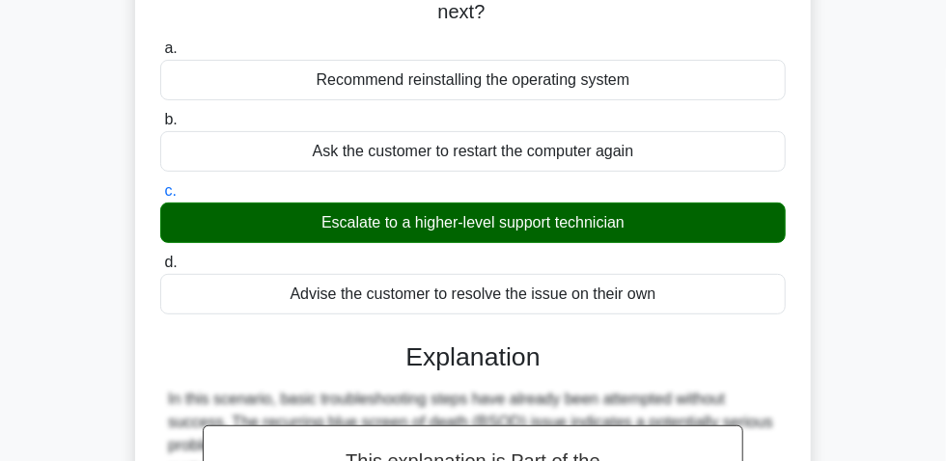
scroll to position [493, 0]
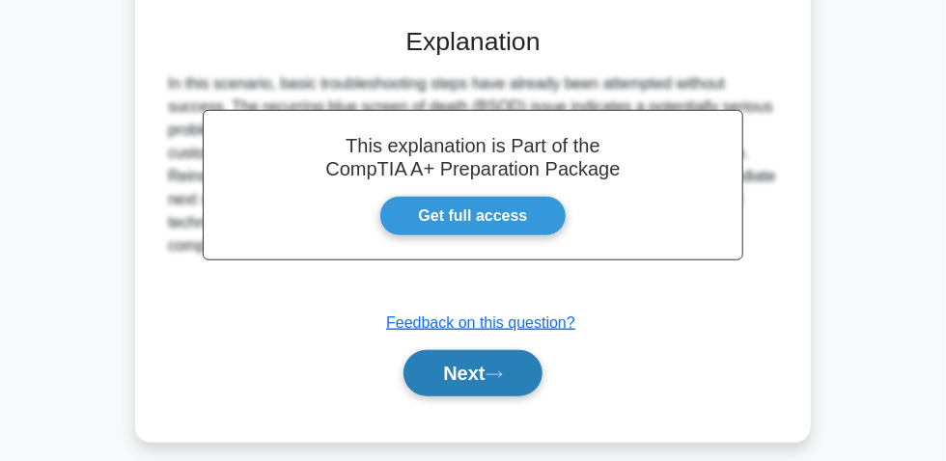
click at [465, 376] on button "Next" at bounding box center [472, 373] width 138 height 46
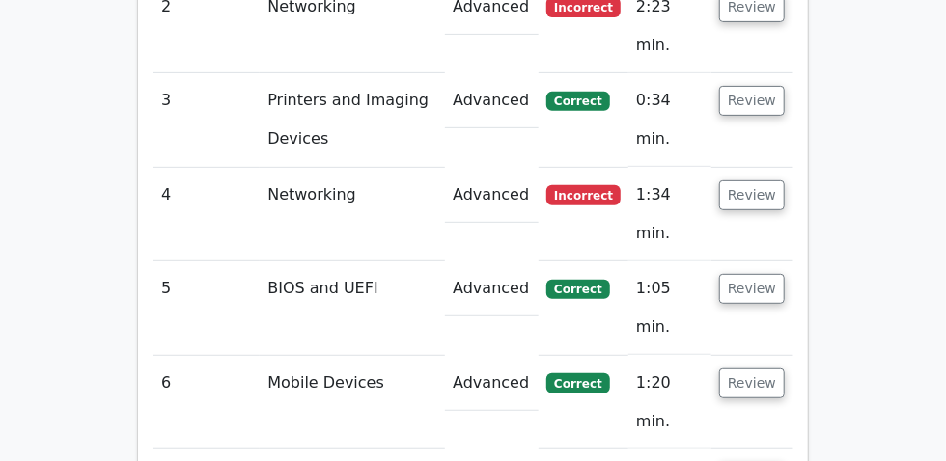
scroll to position [2720, 0]
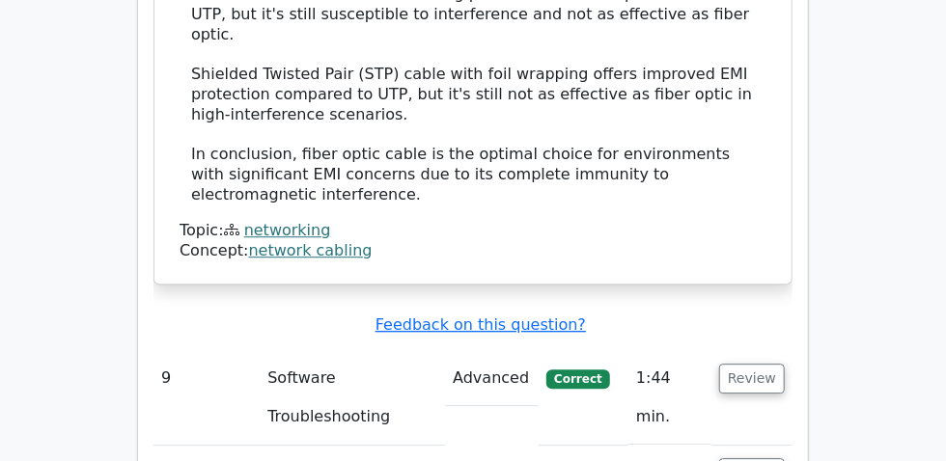
scroll to position [4697, 0]
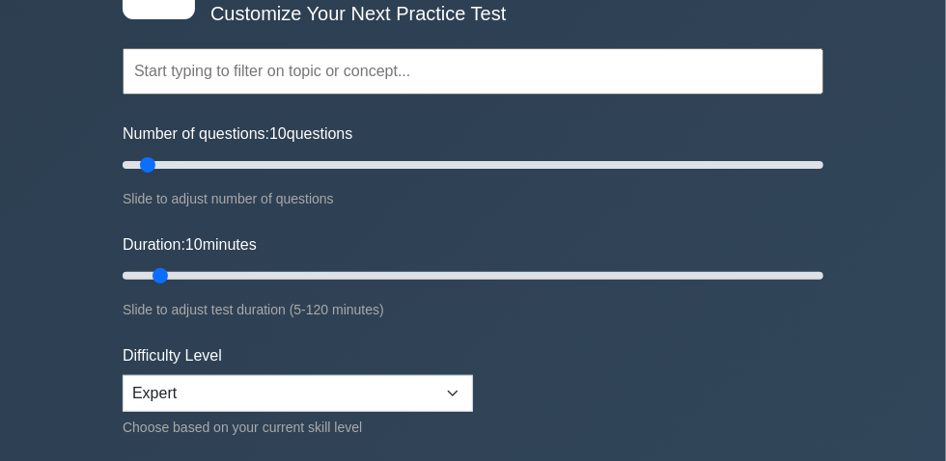
scroll to position [175, 0]
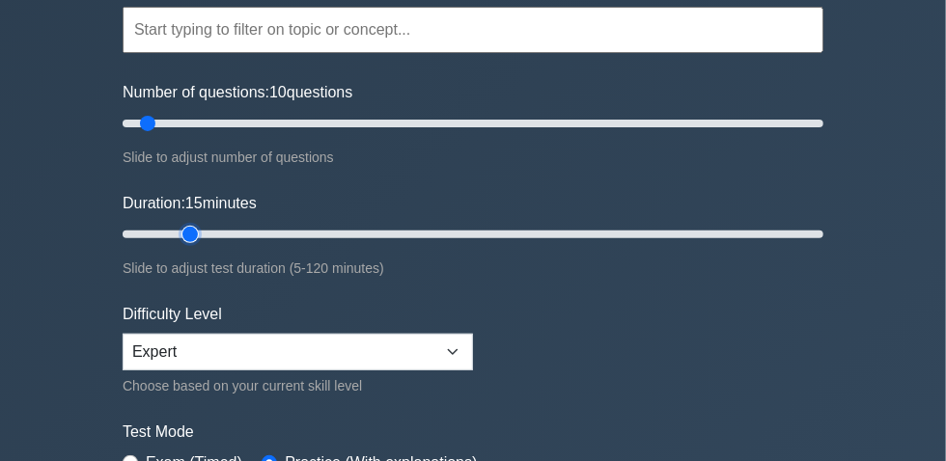
click at [184, 239] on input "Duration: 15 minutes" at bounding box center [473, 234] width 701 height 23
drag, startPoint x: 191, startPoint y: 238, endPoint x: 177, endPoint y: 241, distance: 14.8
click at [173, 239] on input "Duration: 10 minutes" at bounding box center [473, 234] width 701 height 23
type input "15"
click at [186, 241] on input "Duration: 15 minutes" at bounding box center [473, 234] width 701 height 23
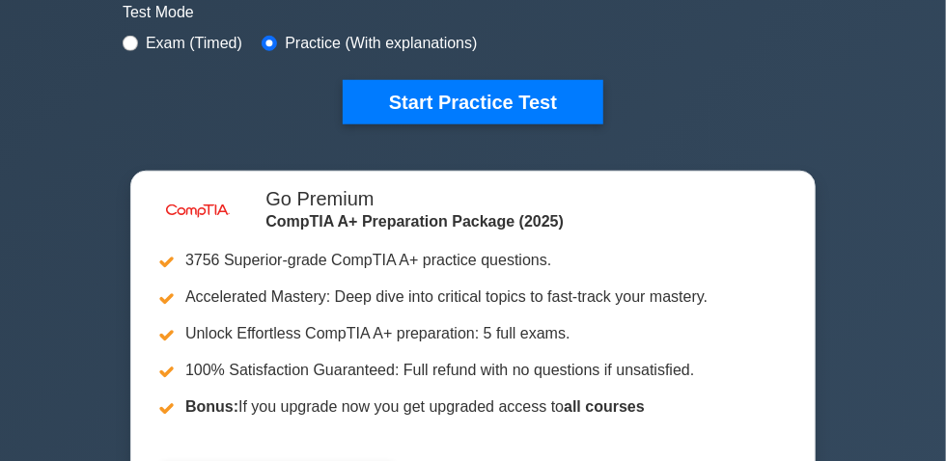
scroll to position [614, 0]
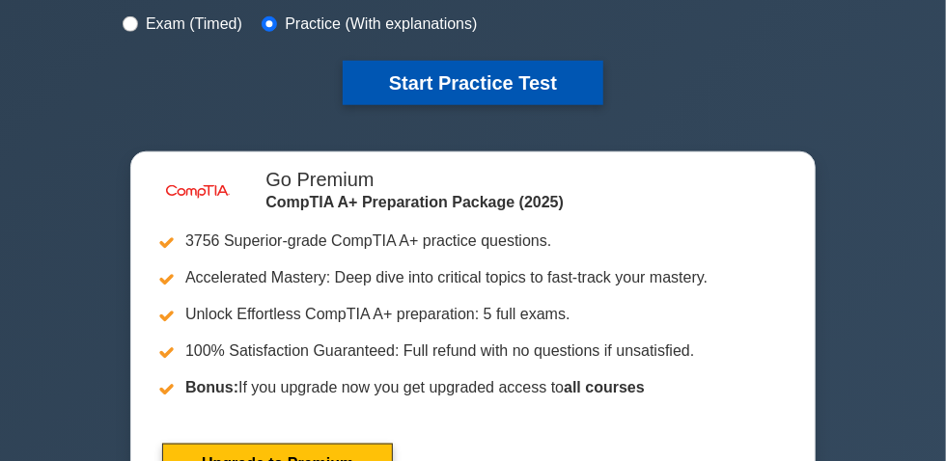
click at [471, 88] on button "Start Practice Test" at bounding box center [473, 83] width 261 height 44
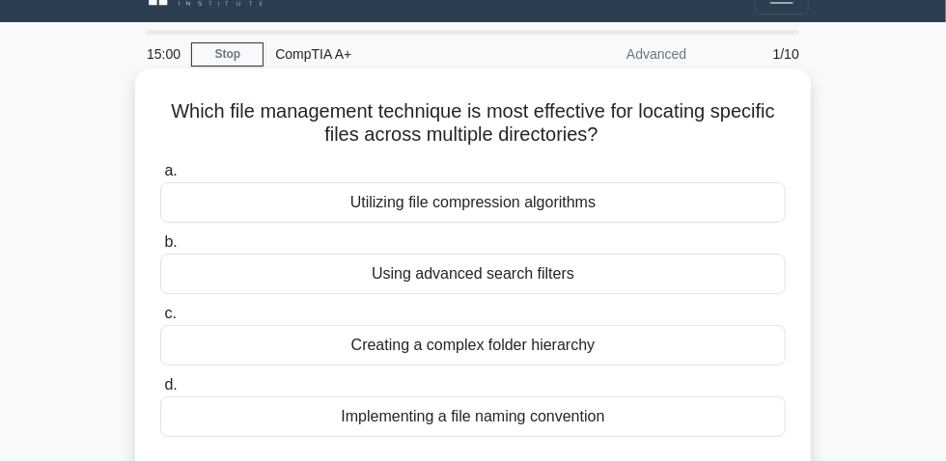
scroll to position [87, 0]
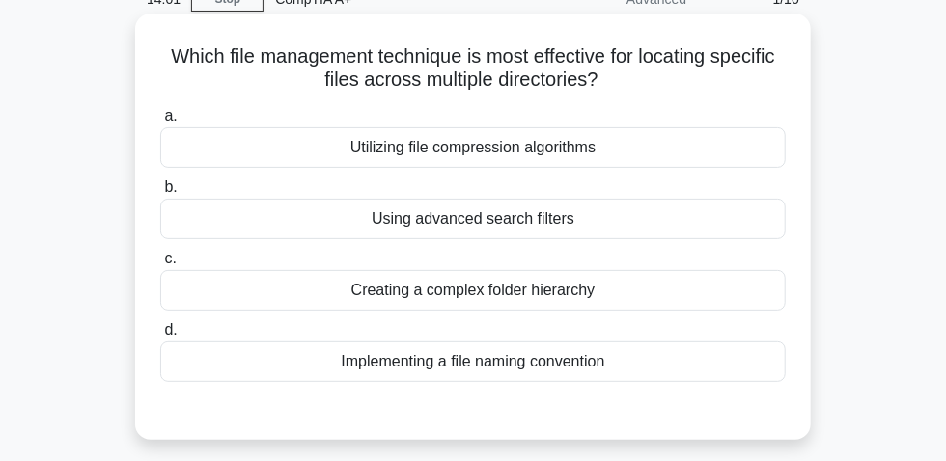
drag, startPoint x: 338, startPoint y: 375, endPoint x: 671, endPoint y: 366, distance: 333.1
click at [671, 366] on div "Implementing a file naming convention" at bounding box center [473, 362] width 626 height 41
click at [757, 373] on div "Implementing a file naming convention" at bounding box center [473, 362] width 626 height 41
click at [160, 337] on input "d. Implementing a file naming convention" at bounding box center [160, 330] width 0 height 13
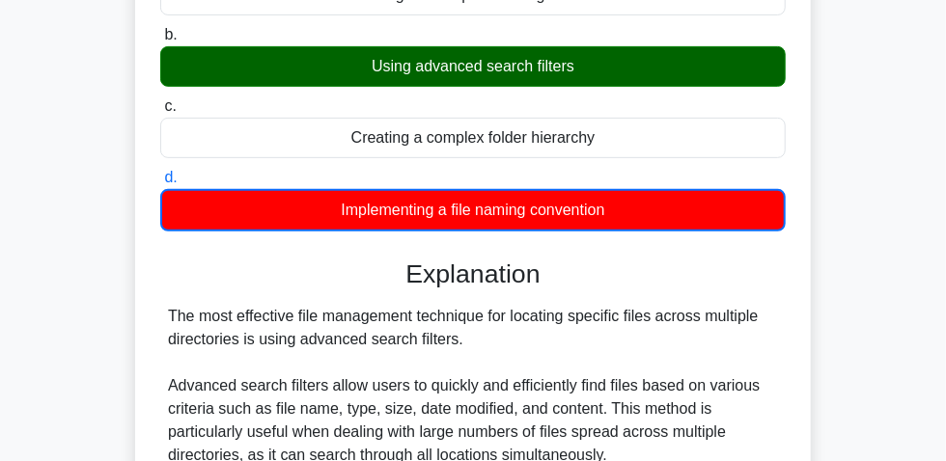
scroll to position [438, 0]
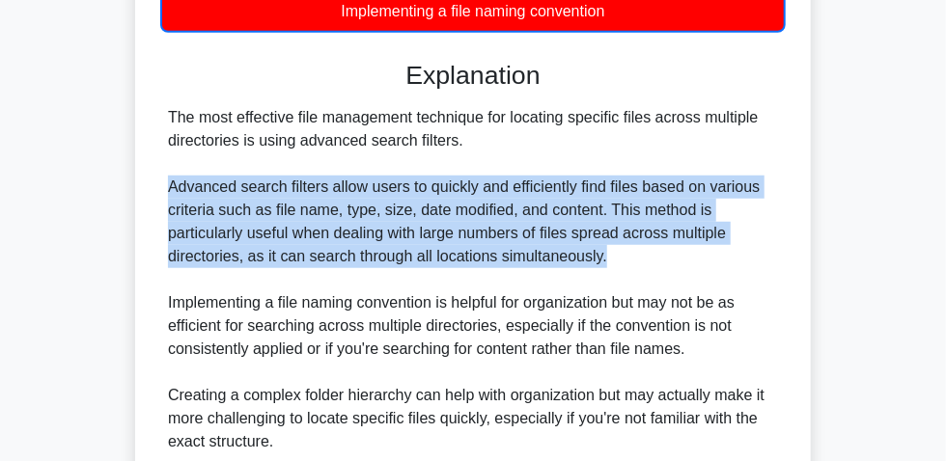
drag, startPoint x: 174, startPoint y: 192, endPoint x: 635, endPoint y: 254, distance: 465.5
click at [627, 260] on div "The most effective file management technique for locating specific files across…" at bounding box center [473, 314] width 610 height 417
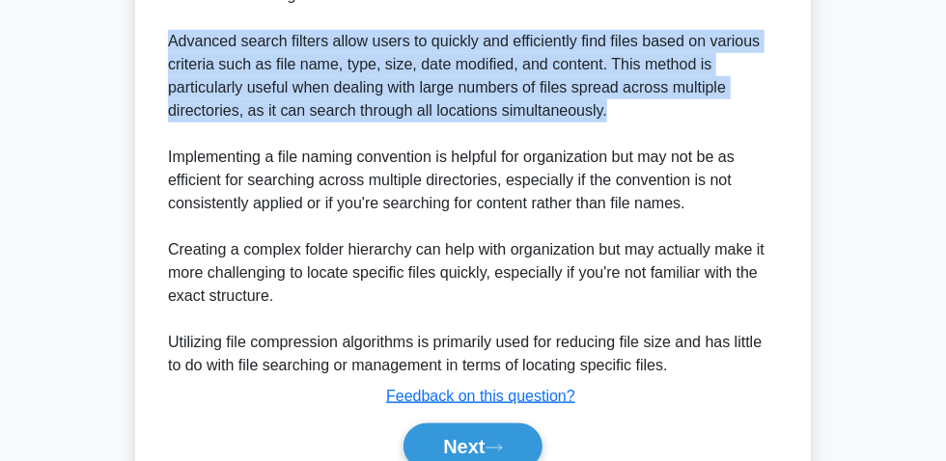
scroll to position [681, 0]
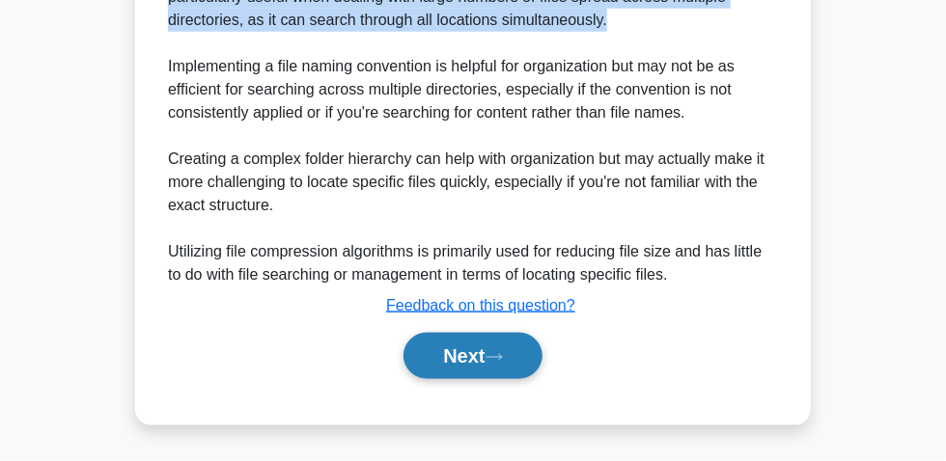
click at [499, 355] on icon at bounding box center [494, 357] width 17 height 11
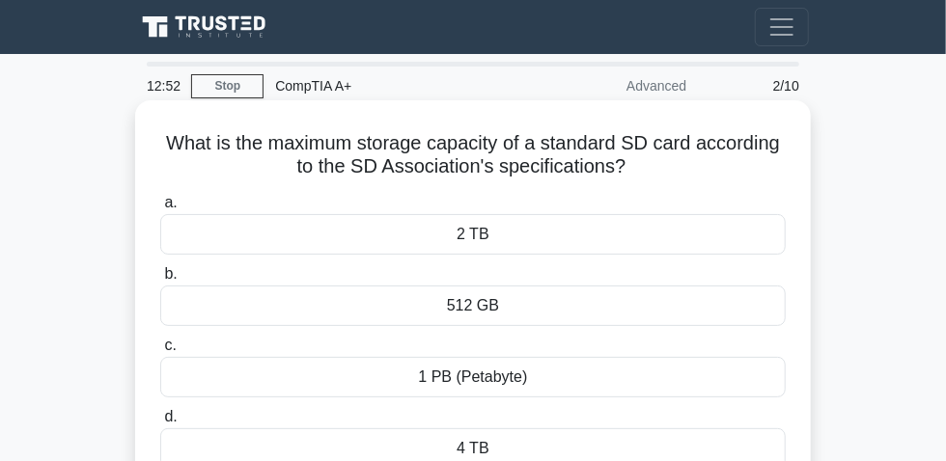
scroll to position [87, 0]
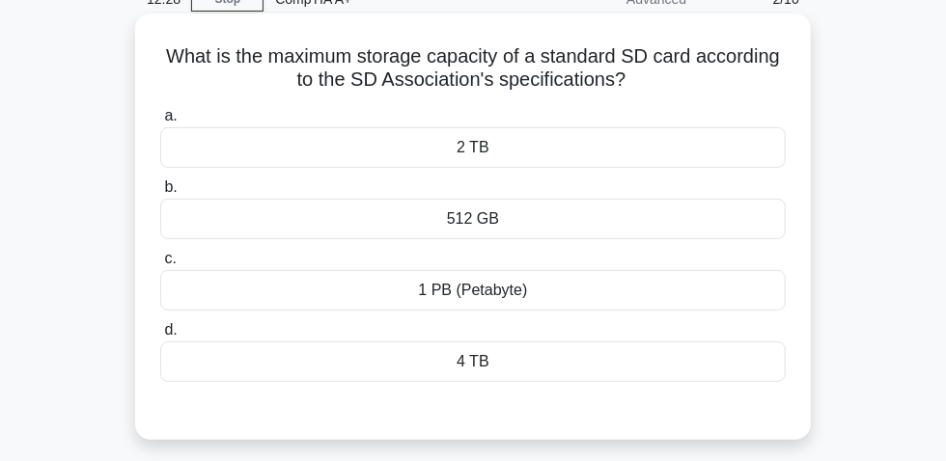
drag, startPoint x: 165, startPoint y: 65, endPoint x: 635, endPoint y: 91, distance: 470.8
click at [635, 91] on h5 "What is the maximum storage capacity of a standard SD card according to the SD …" at bounding box center [472, 68] width 629 height 48
click at [516, 148] on div "2 TB" at bounding box center [473, 147] width 626 height 41
click at [160, 123] on input "a. 2 TB" at bounding box center [160, 116] width 0 height 13
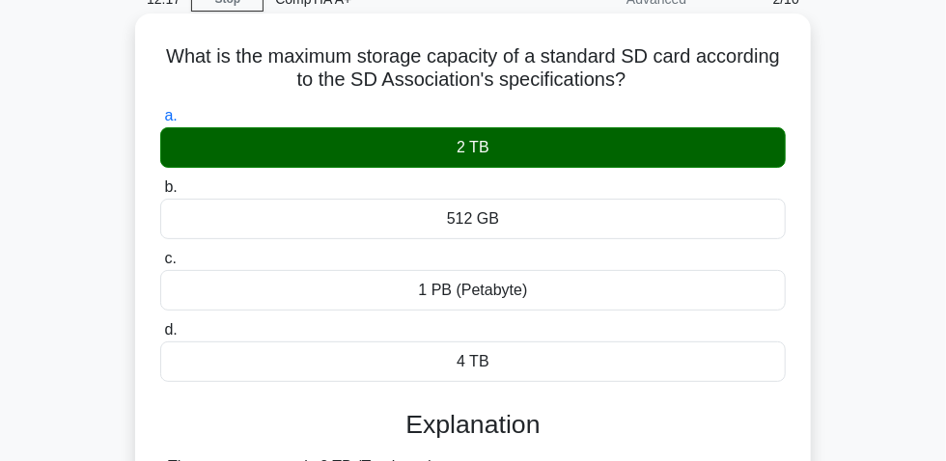
scroll to position [0, 0]
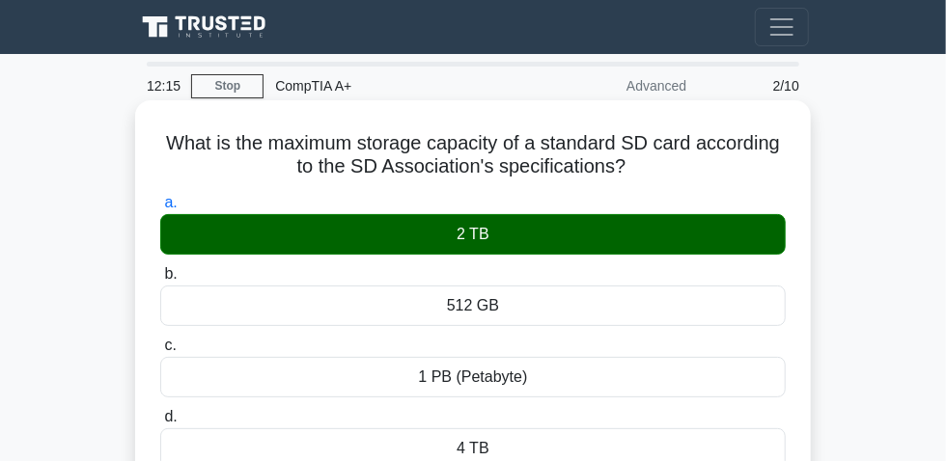
drag, startPoint x: 154, startPoint y: 160, endPoint x: 599, endPoint y: 175, distance: 445.2
copy h5 "What is the maximum storage capacity of a standard SD card according to the SD …"
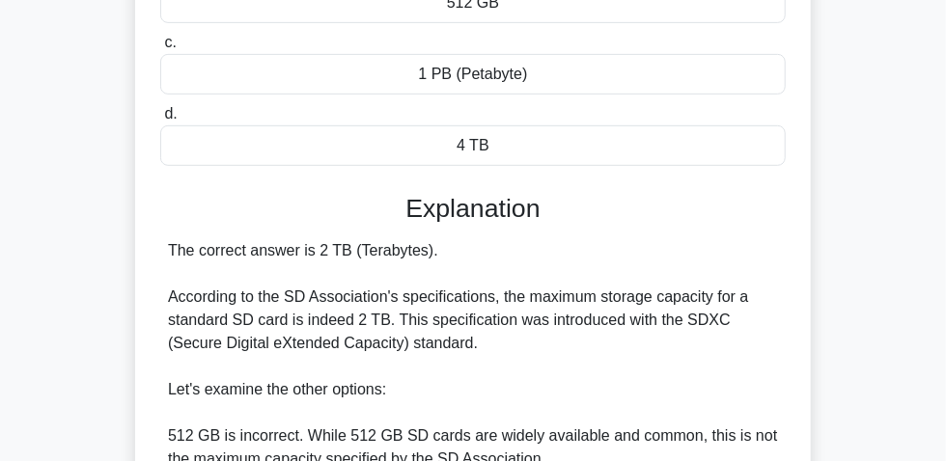
scroll to position [350, 0]
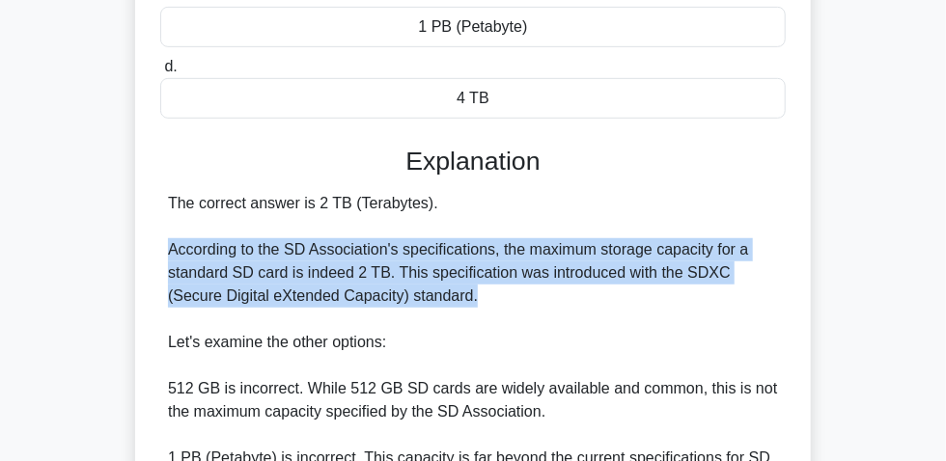
drag, startPoint x: 166, startPoint y: 261, endPoint x: 460, endPoint y: 314, distance: 299.2
click at [460, 314] on div "The correct answer is 2 TB (Terabytes). According to the SD Association's speci…" at bounding box center [473, 458] width 626 height 533
copy div "According to the SD Association's specifications, the maximum storage capacity …"
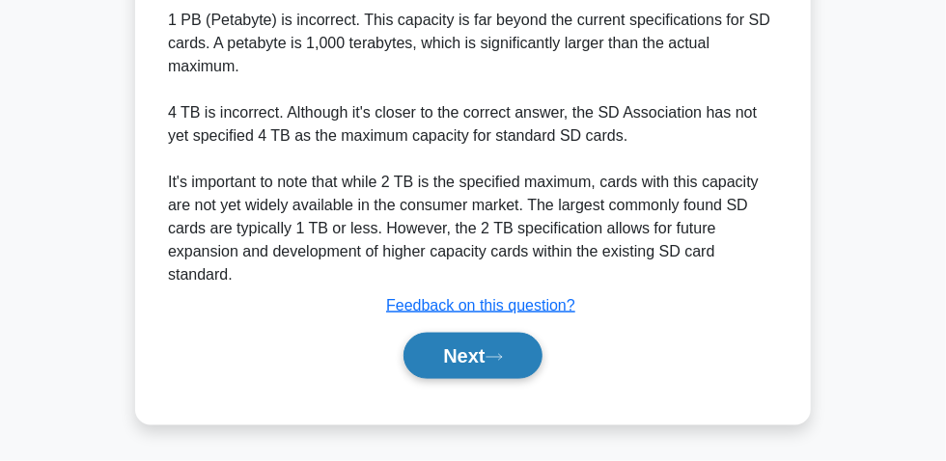
scroll to position [795, 0]
click at [473, 359] on button "Next" at bounding box center [472, 356] width 138 height 46
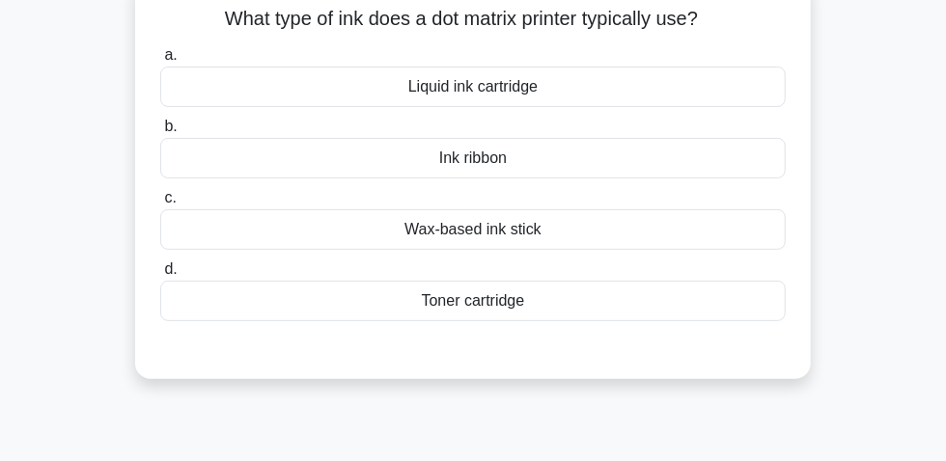
scroll to position [54, 0]
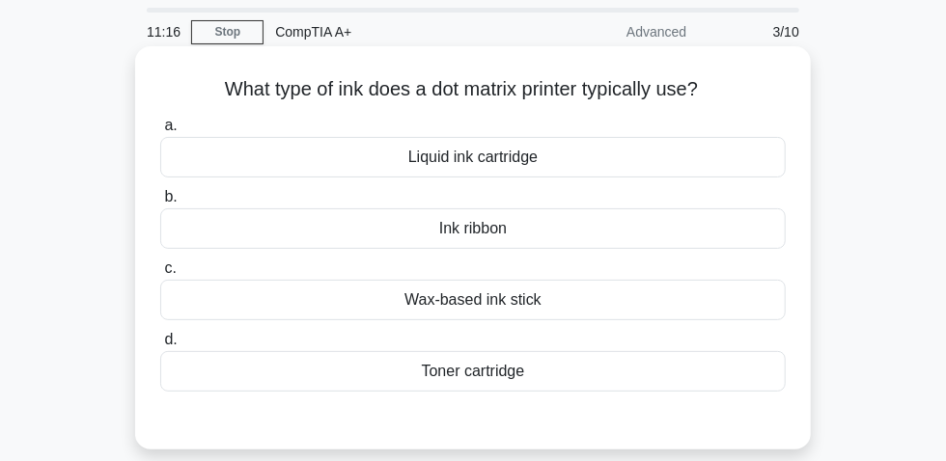
click at [528, 236] on div "Ink ribbon" at bounding box center [473, 229] width 626 height 41
click at [160, 204] on input "b. Ink ribbon" at bounding box center [160, 197] width 0 height 13
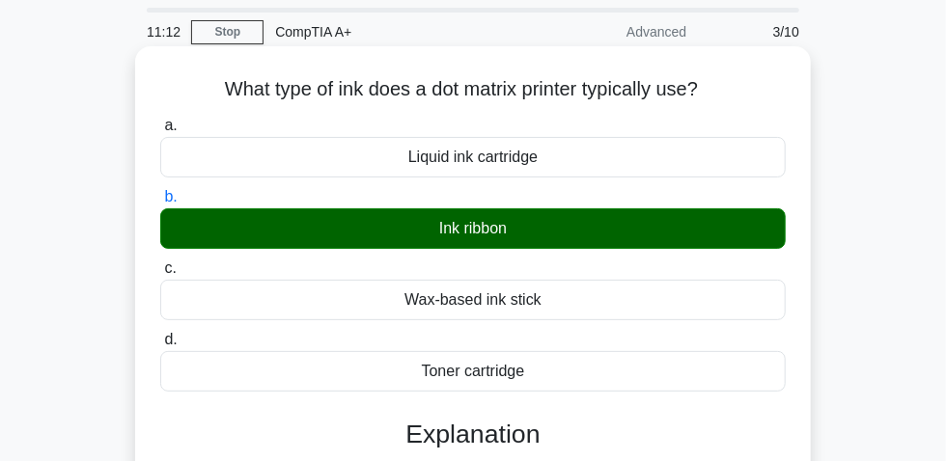
drag, startPoint x: 214, startPoint y: 96, endPoint x: 715, endPoint y: 88, distance: 501.1
click at [715, 88] on h5 "What type of ink does a dot matrix printer typically use? .spinner_0XTQ{transfo…" at bounding box center [472, 89] width 629 height 25
copy h5 "What type of ink does a dot matrix printer typically use?"
drag, startPoint x: 505, startPoint y: 232, endPoint x: 522, endPoint y: 235, distance: 17.6
click at [525, 233] on div "Ink ribbon" at bounding box center [473, 229] width 626 height 41
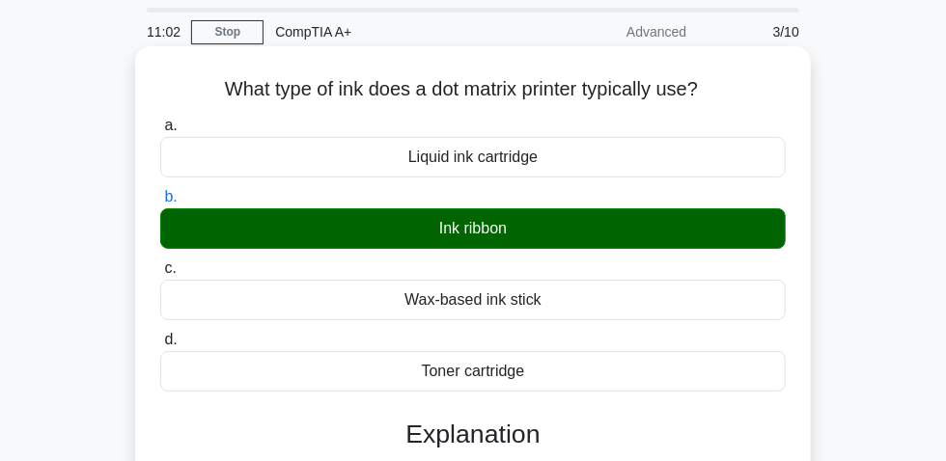
copy div "Ink ribbon"
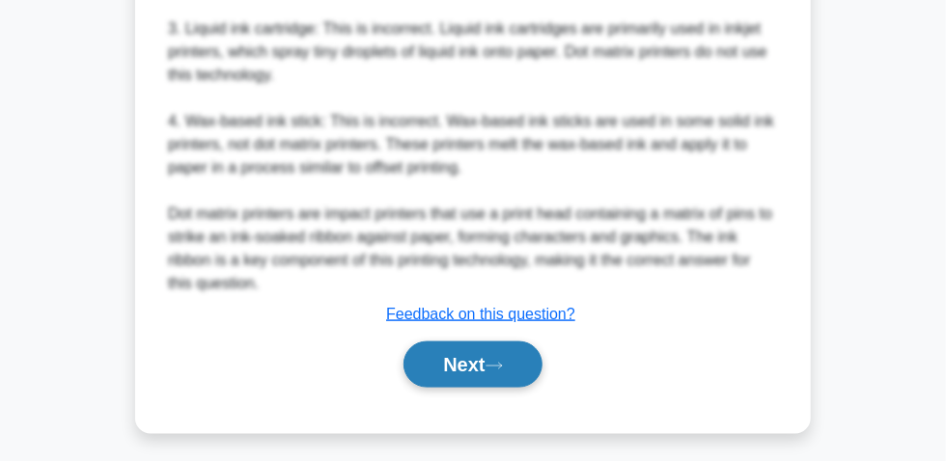
click at [488, 377] on button "Next" at bounding box center [472, 365] width 138 height 46
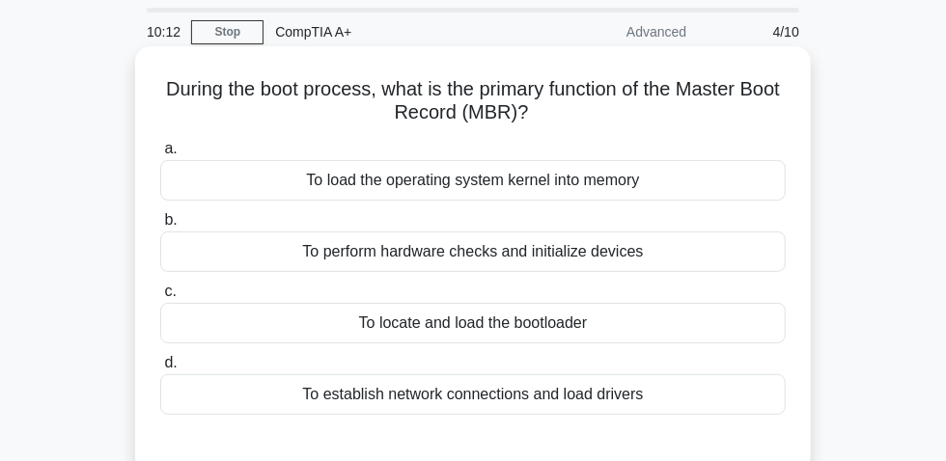
click at [473, 332] on div "To locate and load the bootloader" at bounding box center [473, 323] width 626 height 41
click at [160, 298] on input "c. To locate and load the bootloader" at bounding box center [160, 292] width 0 height 13
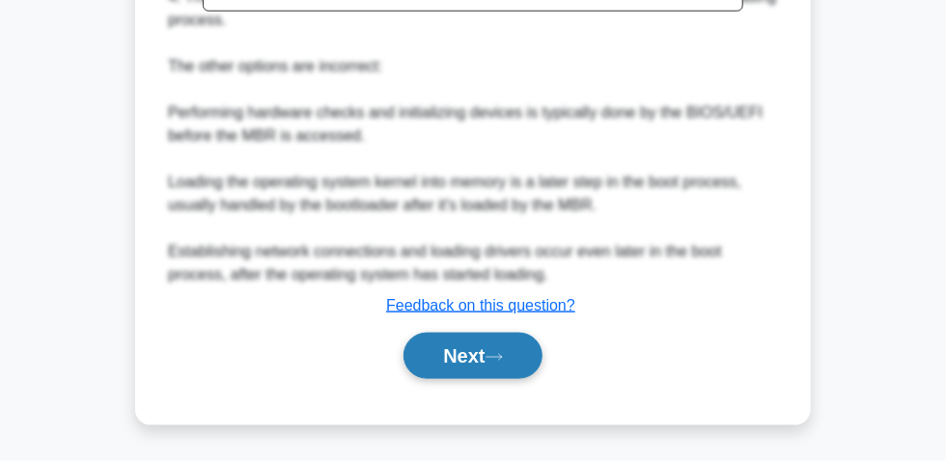
click at [480, 357] on button "Next" at bounding box center [472, 356] width 138 height 46
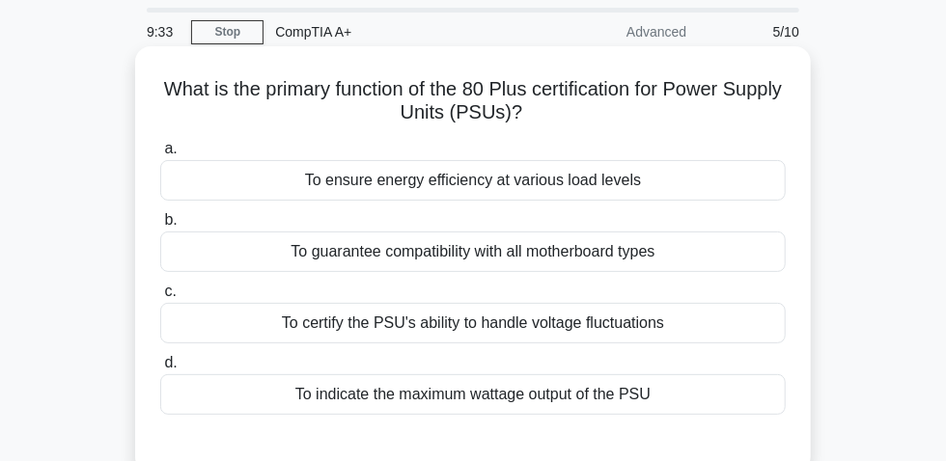
click at [598, 179] on div "To ensure energy efficiency at various load levels" at bounding box center [473, 180] width 626 height 41
click at [160, 155] on input "a. To ensure energy efficiency at various load levels" at bounding box center [160, 149] width 0 height 13
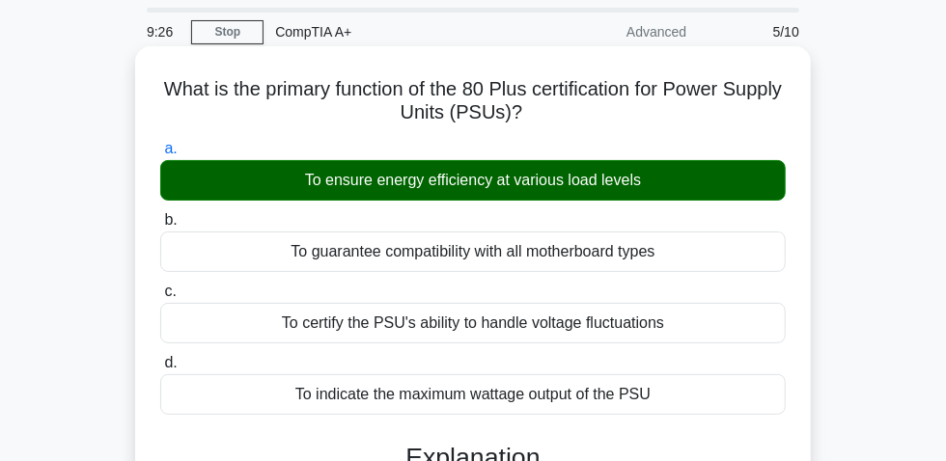
drag, startPoint x: 240, startPoint y: 108, endPoint x: 564, endPoint y: 122, distance: 323.7
click at [564, 122] on h5 "What is the primary function of the 80 Plus certification for Power Supply Unit…" at bounding box center [472, 101] width 629 height 48
copy h5 "What is the primary function of the 80 Plus certification for Power Supply Unit…"
drag, startPoint x: 298, startPoint y: 187, endPoint x: 660, endPoint y: 192, distance: 362.0
click at [660, 192] on div "To ensure energy efficiency at various load levels" at bounding box center [473, 180] width 626 height 41
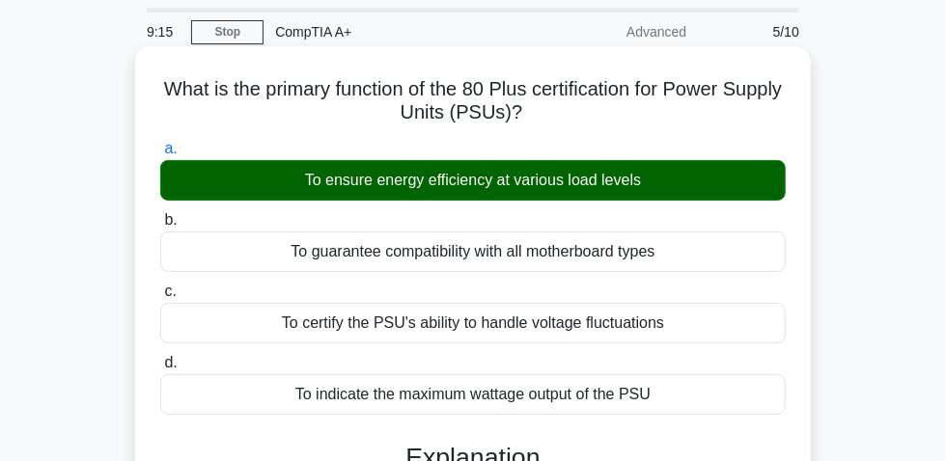
copy div "To ensure energy efficiency at various load levels"
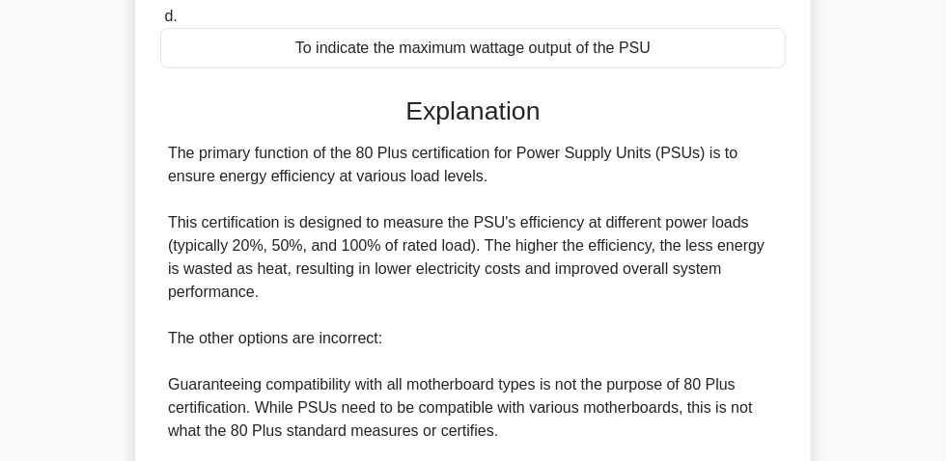
scroll to position [493, 0]
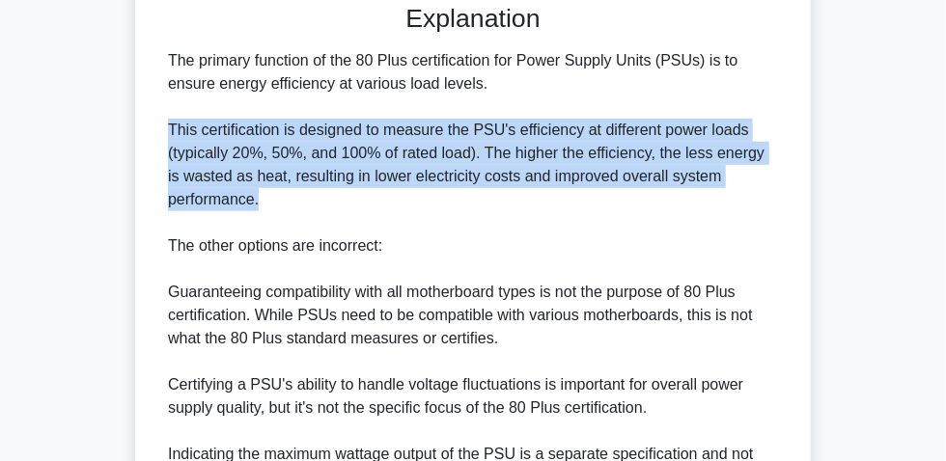
drag, startPoint x: 164, startPoint y: 137, endPoint x: 419, endPoint y: 198, distance: 262.0
click at [414, 199] on div "The primary function of the 80 Plus certification for Power Supply Units (PSUs)…" at bounding box center [473, 280] width 626 height 463
copy div "This certification is designed to measure the PSU's efficiency at different pow…"
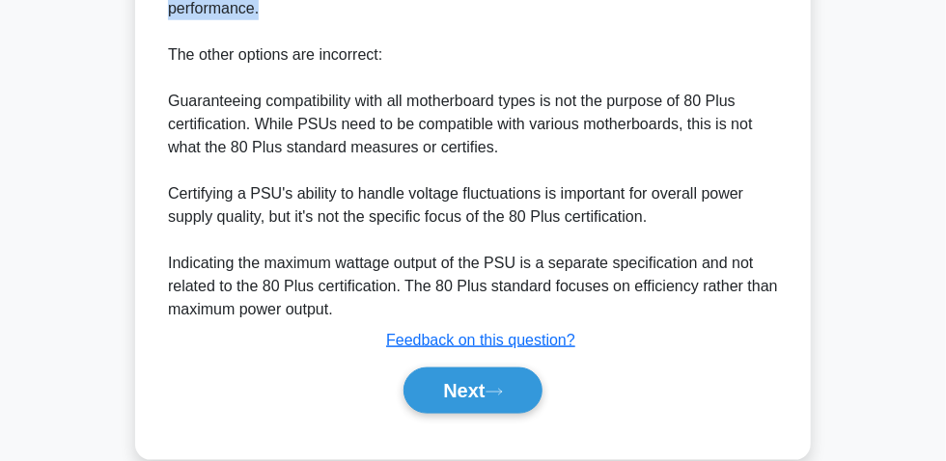
scroll to position [726, 0]
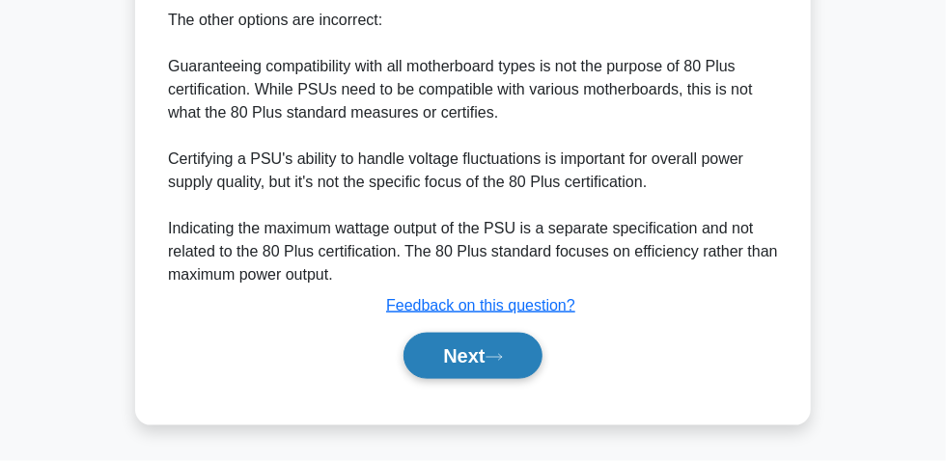
click at [503, 352] on icon at bounding box center [494, 357] width 17 height 11
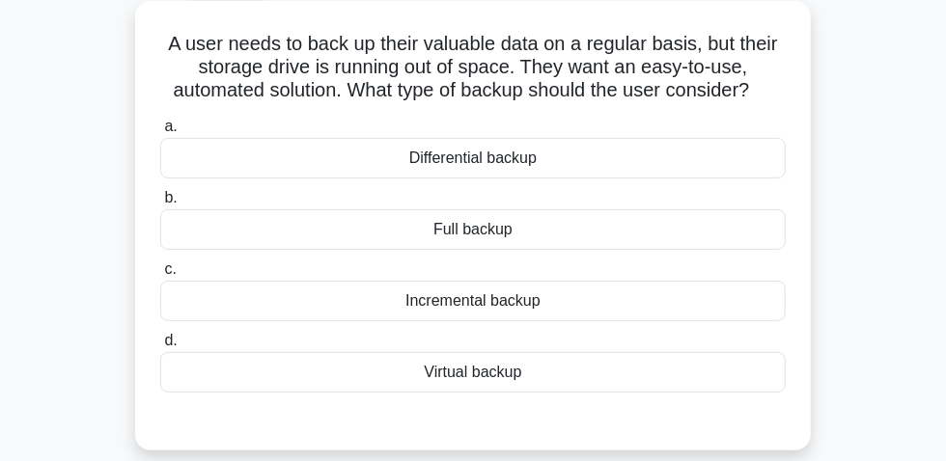
scroll to position [142, 0]
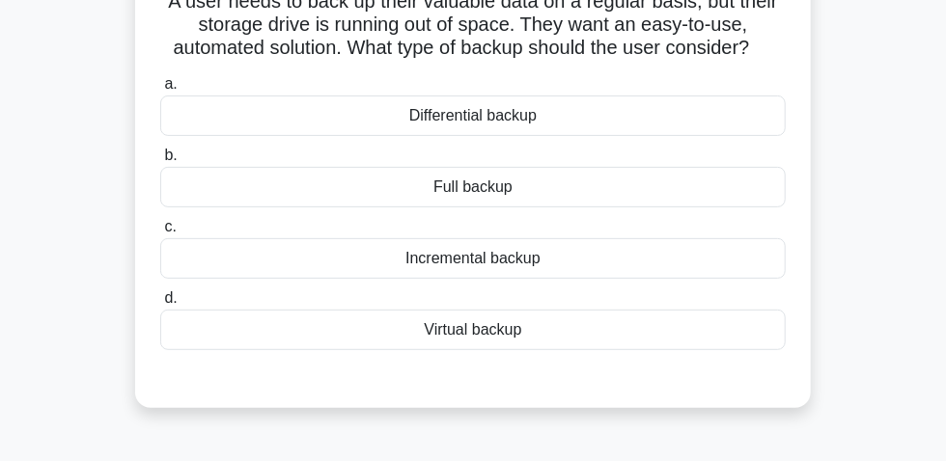
click at [424, 277] on div "Incremental backup" at bounding box center [473, 258] width 626 height 41
click at [160, 234] on input "c. Incremental backup" at bounding box center [160, 227] width 0 height 13
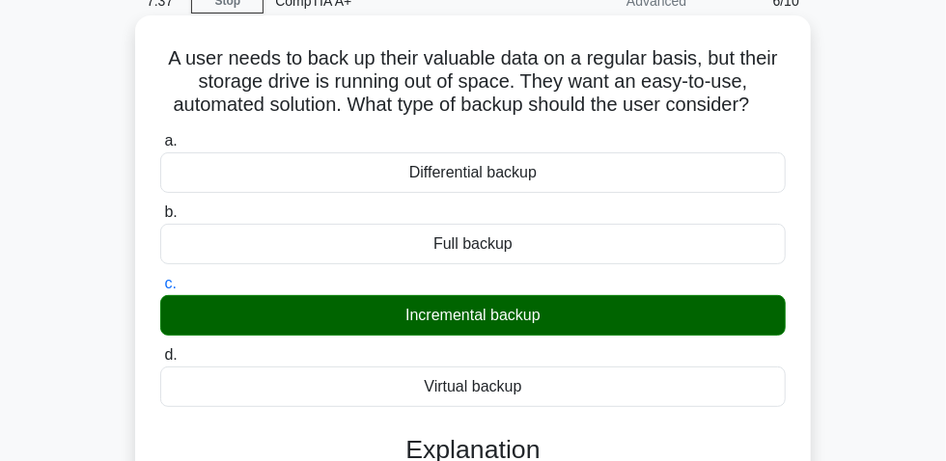
scroll to position [54, 0]
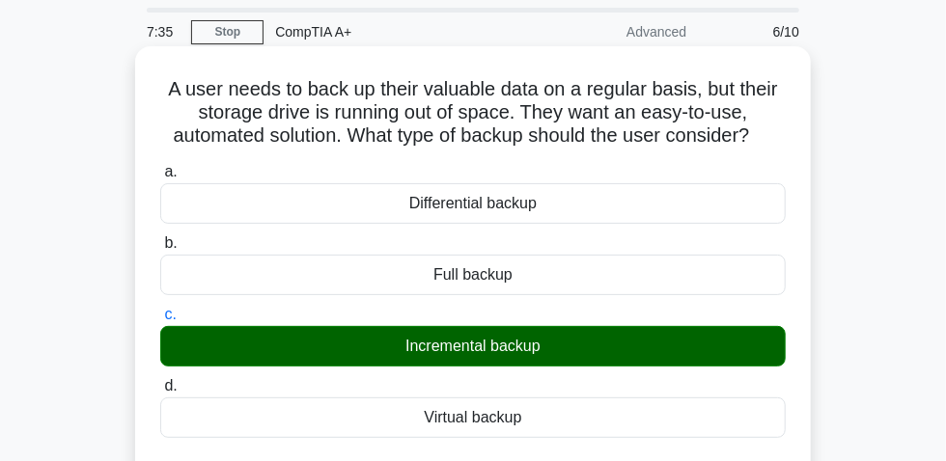
drag, startPoint x: 160, startPoint y: 94, endPoint x: 720, endPoint y: 152, distance: 562.9
copy h5 "A user needs to back up their valuable data on a regular basis, but their stora…"
drag, startPoint x: 390, startPoint y: 347, endPoint x: 566, endPoint y: 353, distance: 175.8
click at [618, 350] on div "Incremental backup" at bounding box center [473, 346] width 626 height 41
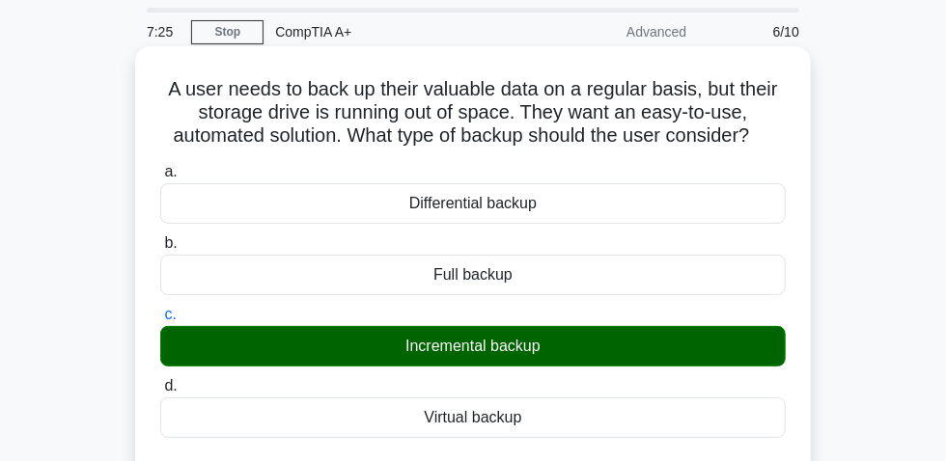
copy div "Incremental backup"
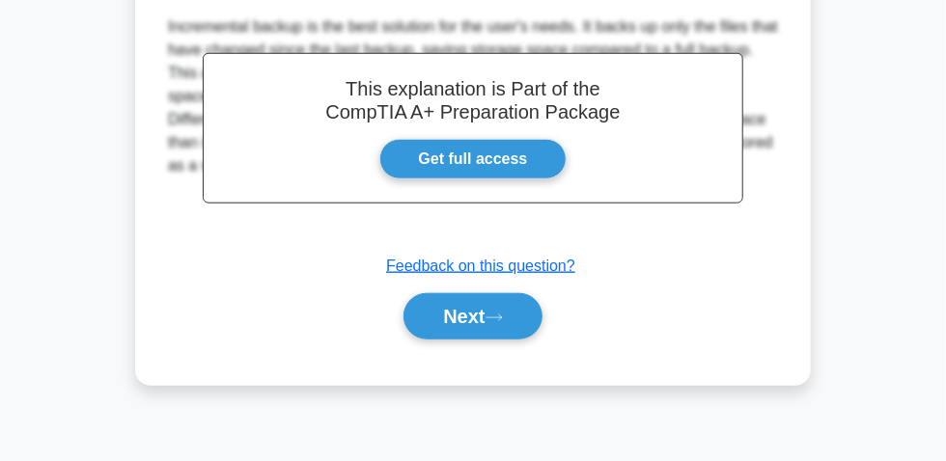
scroll to position [581, 0]
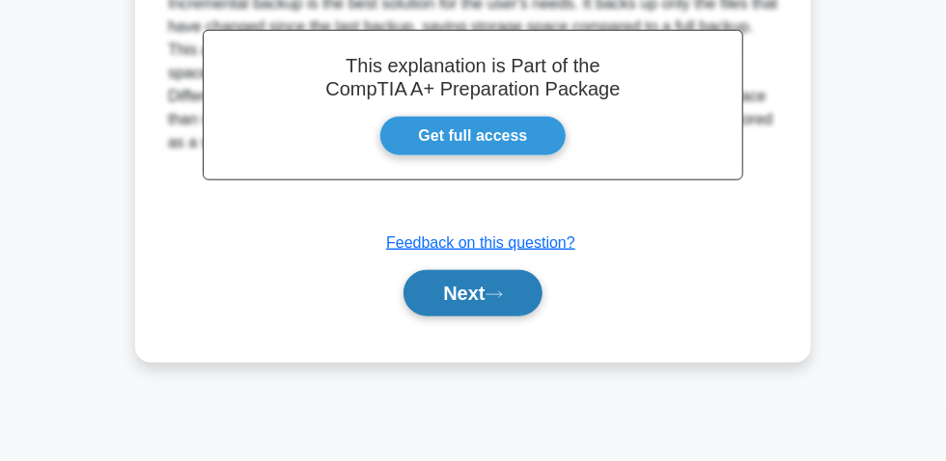
click at [482, 290] on button "Next" at bounding box center [472, 293] width 138 height 46
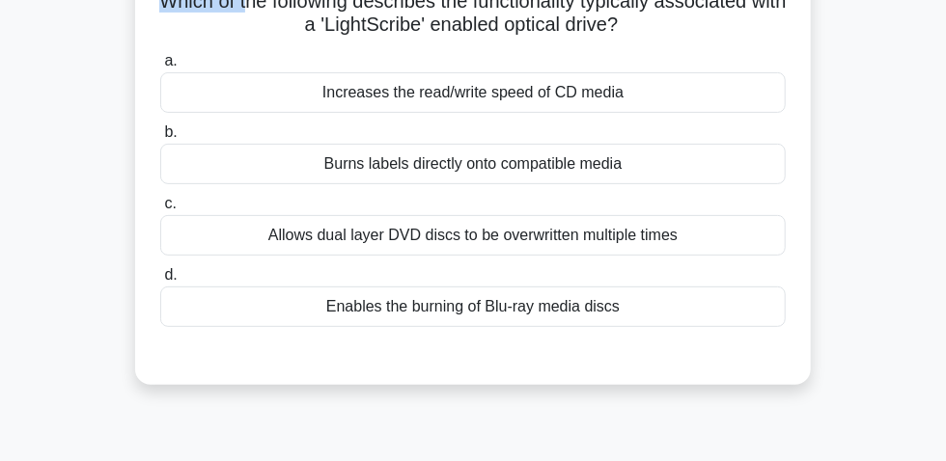
scroll to position [140, 0]
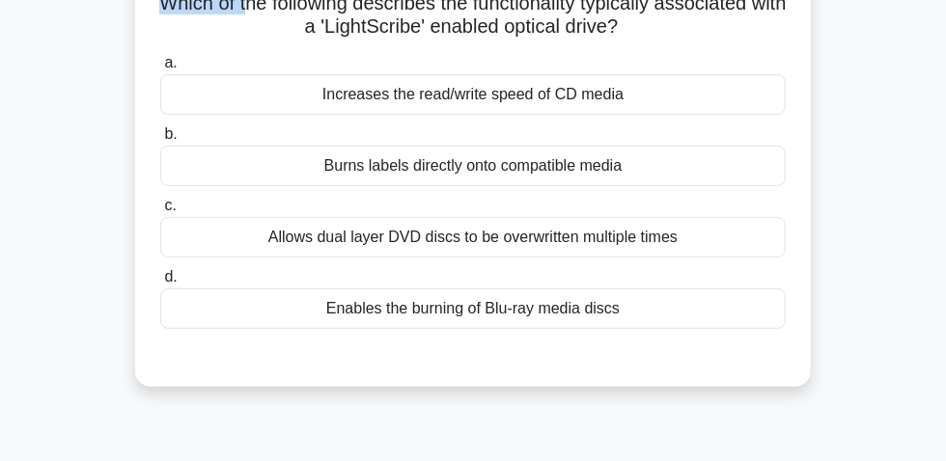
drag, startPoint x: 172, startPoint y: 9, endPoint x: 677, endPoint y: 32, distance: 505.4
click at [677, 32] on h5 "Which of the following describes the functionality typically associated with a …" at bounding box center [472, 15] width 629 height 48
click at [650, 310] on div "Enables the burning of Blu-ray media discs" at bounding box center [473, 309] width 626 height 41
click at [160, 284] on input "d. Enables the burning of Blu-ray media discs" at bounding box center [160, 277] width 0 height 13
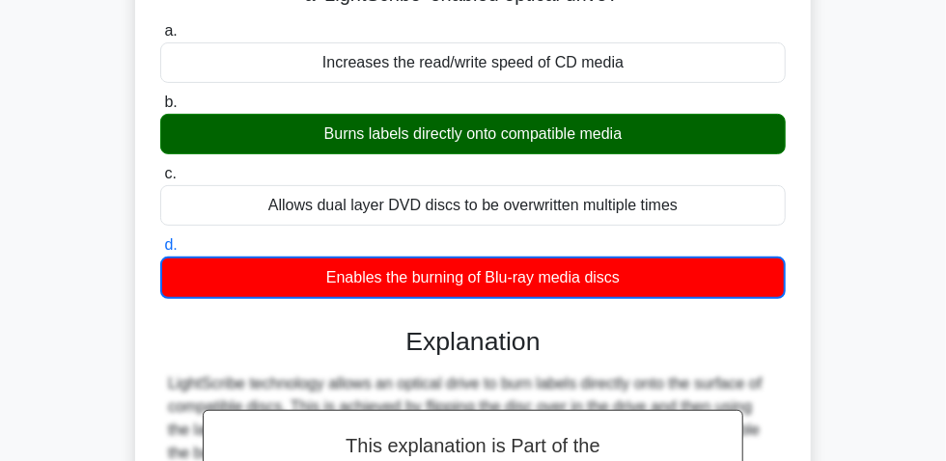
scroll to position [0, 0]
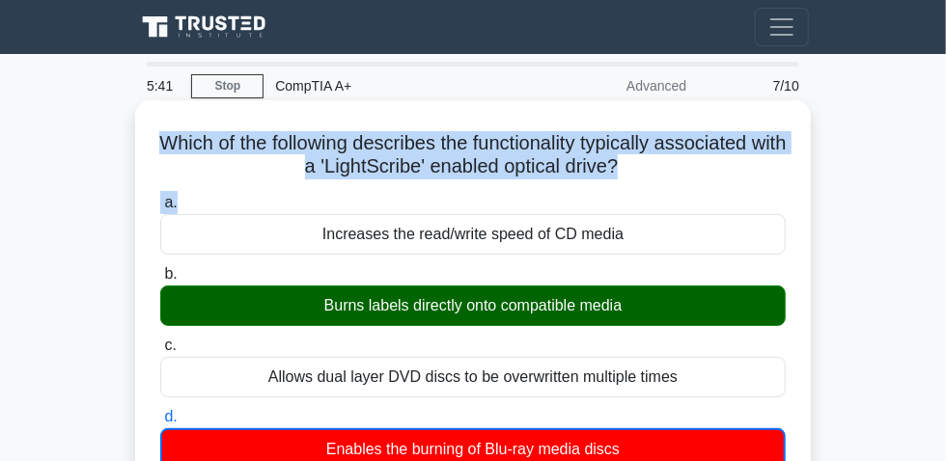
drag, startPoint x: 163, startPoint y: 142, endPoint x: 667, endPoint y: 199, distance: 507.1
click at [257, 162] on h5 "Which of the following describes the functionality typically associated with a …" at bounding box center [472, 155] width 629 height 48
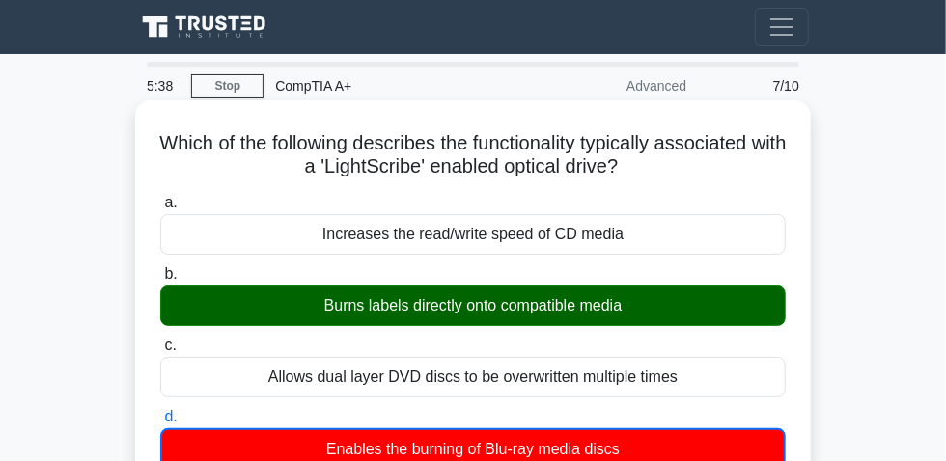
drag, startPoint x: 168, startPoint y: 149, endPoint x: 696, endPoint y: 192, distance: 529.8
copy h5 "Which of the following describes the functionality typically associated with a …"
drag, startPoint x: 301, startPoint y: 320, endPoint x: 638, endPoint y: 310, distance: 337.0
click at [638, 310] on div "Burns labels directly onto compatible media" at bounding box center [473, 306] width 626 height 41
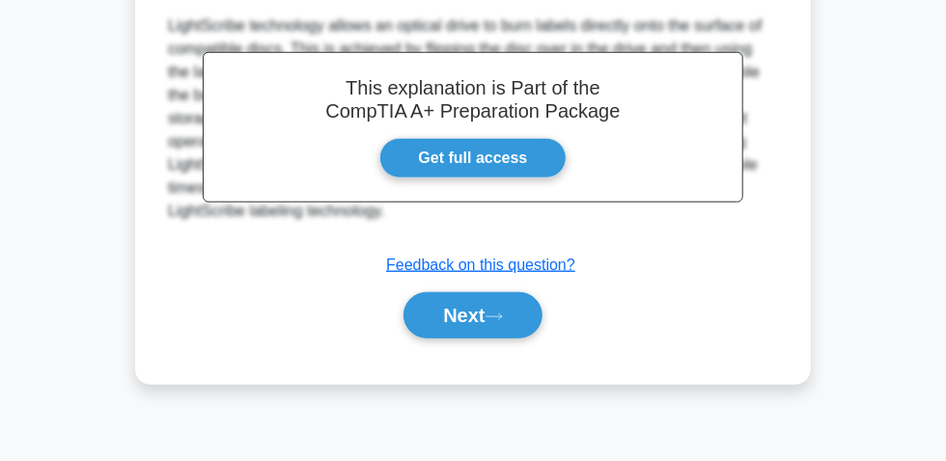
scroll to position [581, 0]
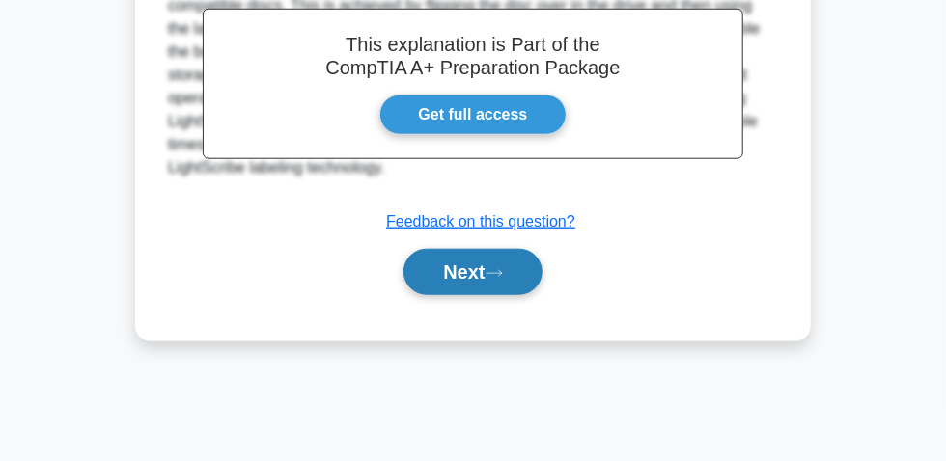
click at [482, 281] on button "Next" at bounding box center [472, 272] width 138 height 46
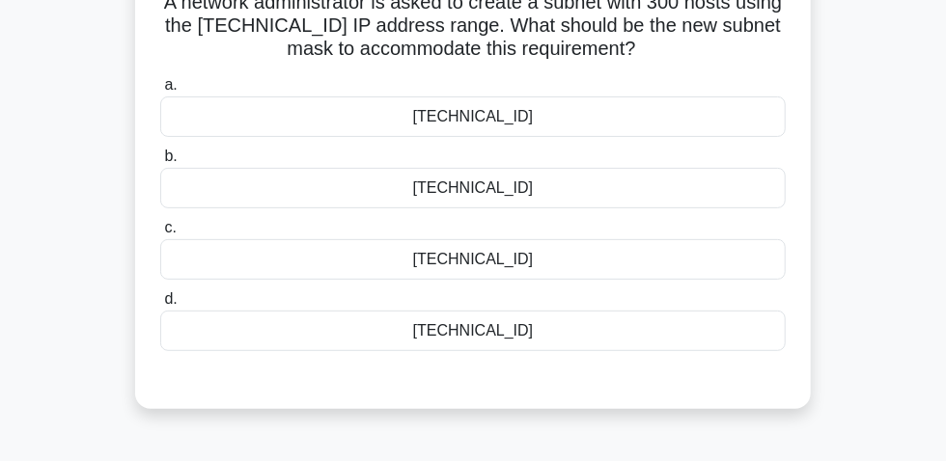
scroll to position [54, 0]
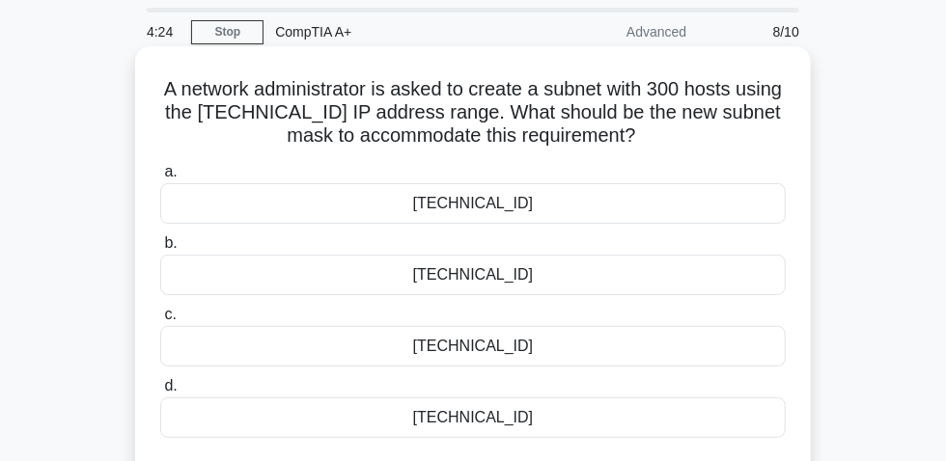
click at [513, 283] on div "[TECHNICAL_ID]" at bounding box center [473, 275] width 626 height 41
click at [160, 250] on input "b. [TECHNICAL_ID]" at bounding box center [160, 243] width 0 height 13
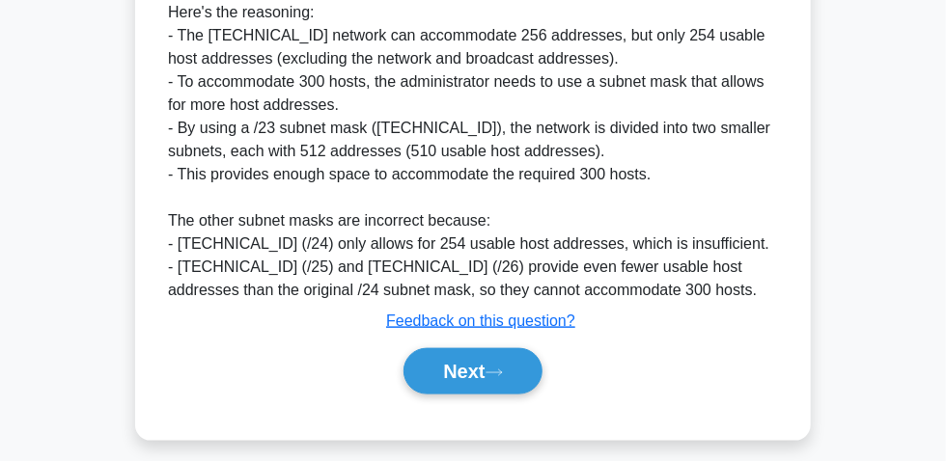
scroll to position [669, 0]
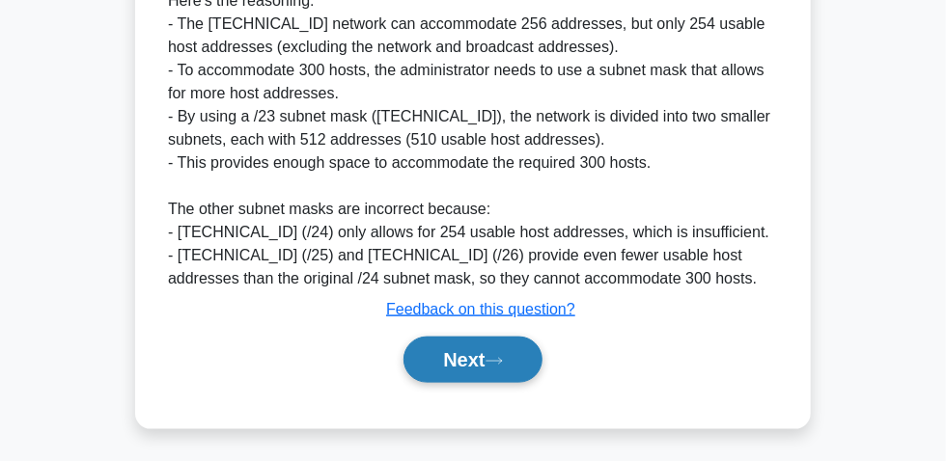
click at [496, 365] on icon at bounding box center [494, 361] width 17 height 11
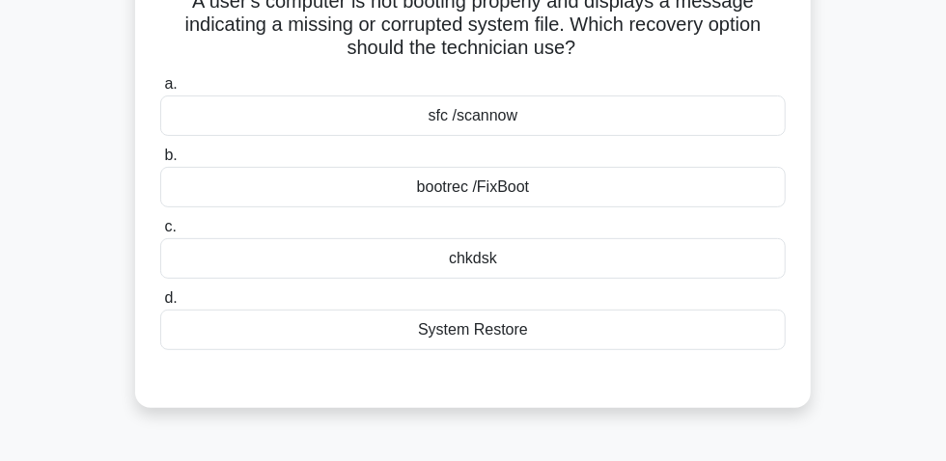
scroll to position [54, 0]
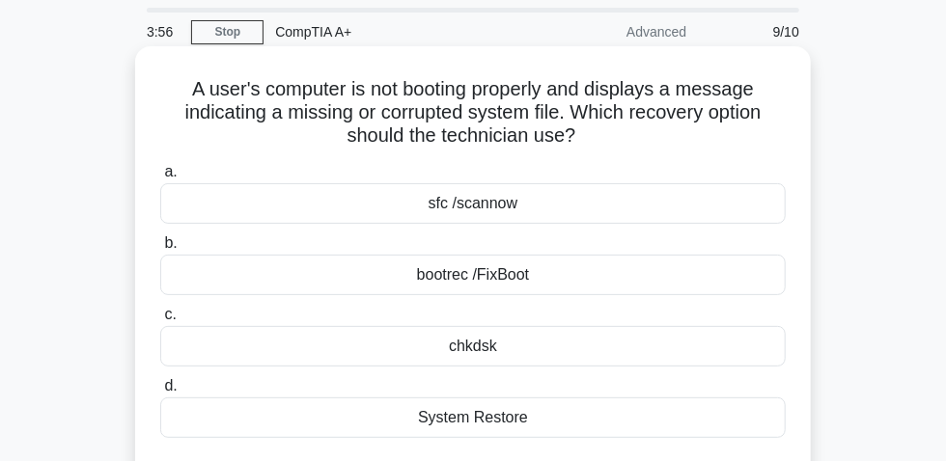
click at [459, 209] on div "sfc /scannow" at bounding box center [473, 203] width 626 height 41
click at [160, 179] on input "a. sfc /scannow" at bounding box center [160, 172] width 0 height 13
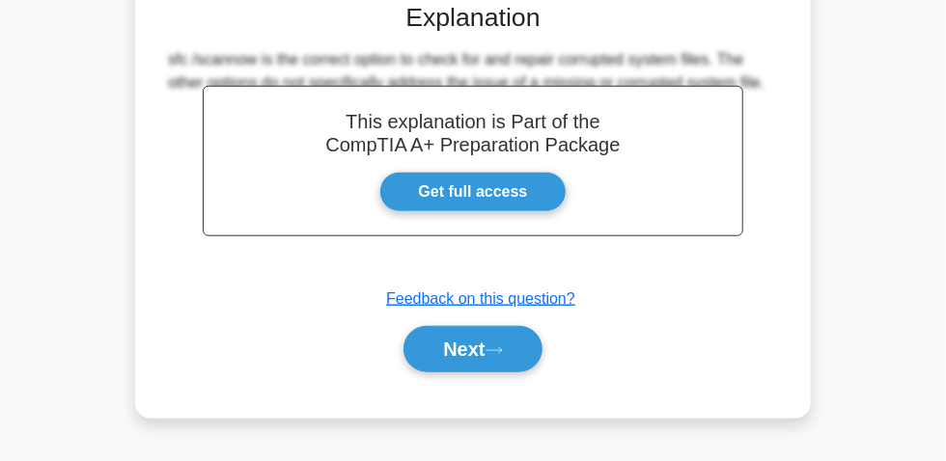
scroll to position [581, 0]
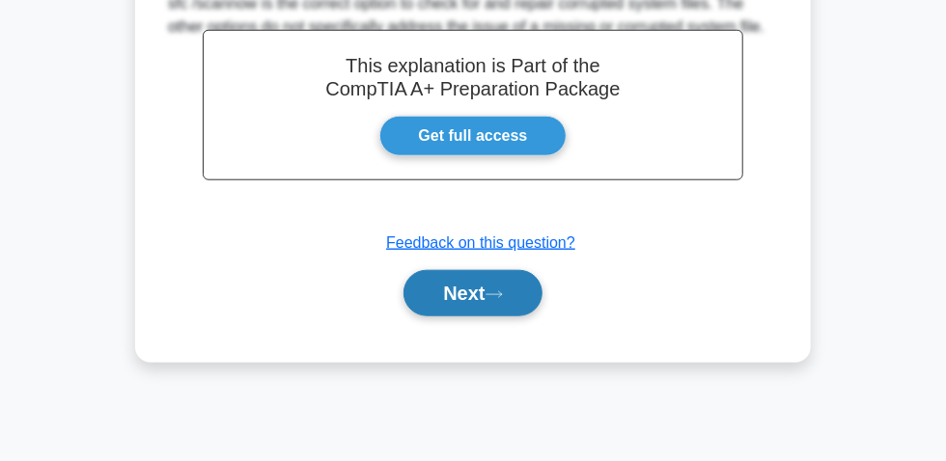
click at [453, 291] on button "Next" at bounding box center [472, 293] width 138 height 46
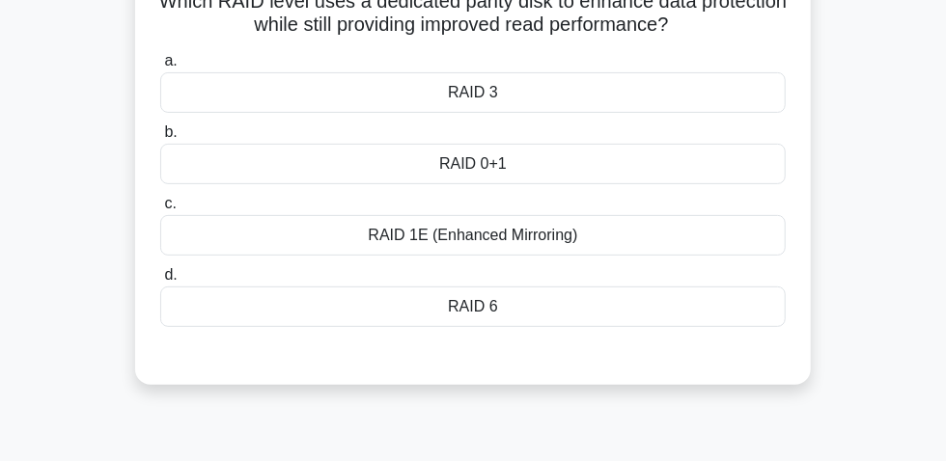
scroll to position [54, 0]
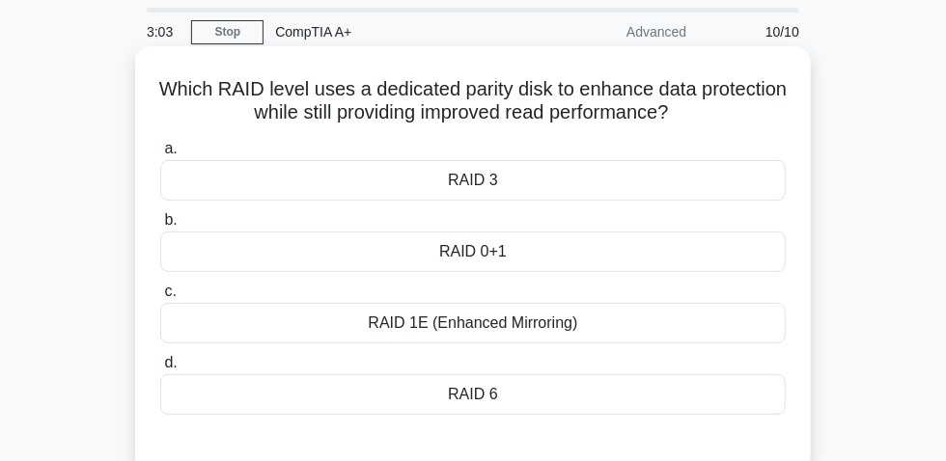
drag, startPoint x: 196, startPoint y: 100, endPoint x: 738, endPoint y: 131, distance: 543.4
click at [739, 125] on h5 "Which RAID level uses a dedicated parity disk to enhance data protection while …" at bounding box center [472, 101] width 629 height 48
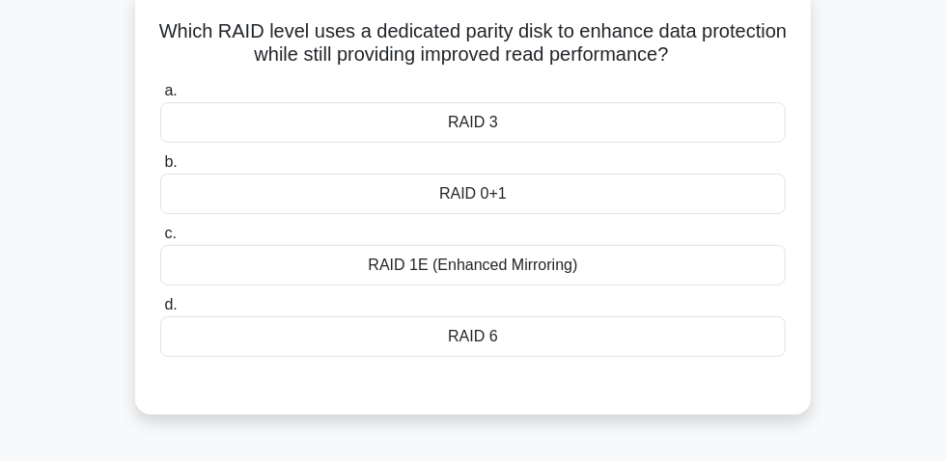
scroll to position [142, 0]
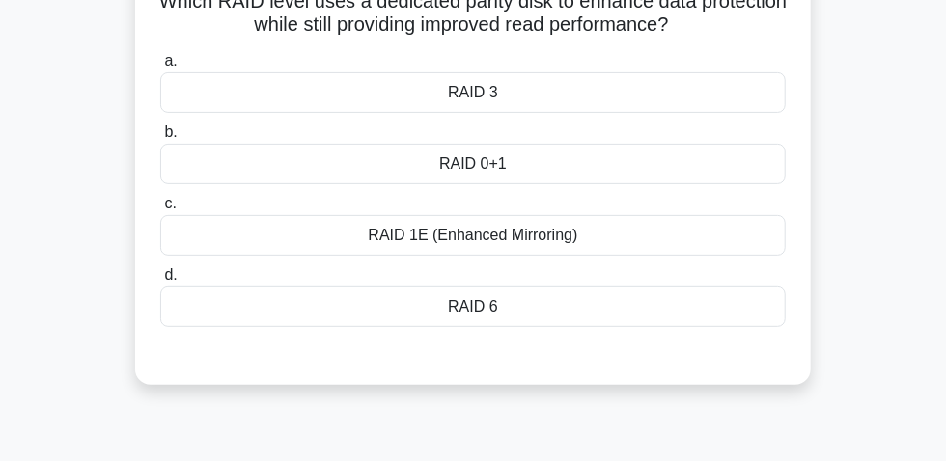
click at [528, 245] on div "RAID 1E (Enhanced Mirroring)" at bounding box center [473, 235] width 626 height 41
click at [160, 210] on input "c. RAID 1E (Enhanced Mirroring)" at bounding box center [160, 204] width 0 height 13
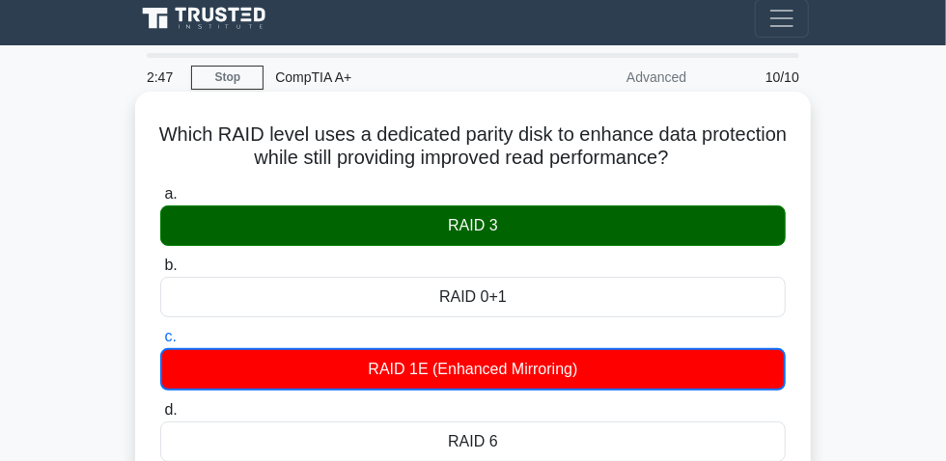
scroll to position [0, 0]
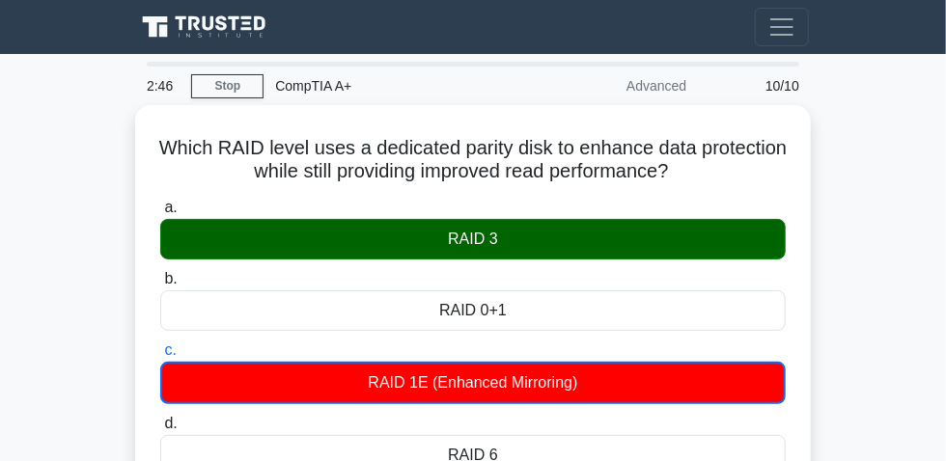
drag, startPoint x: 193, startPoint y: 154, endPoint x: 811, endPoint y: 196, distance: 619.2
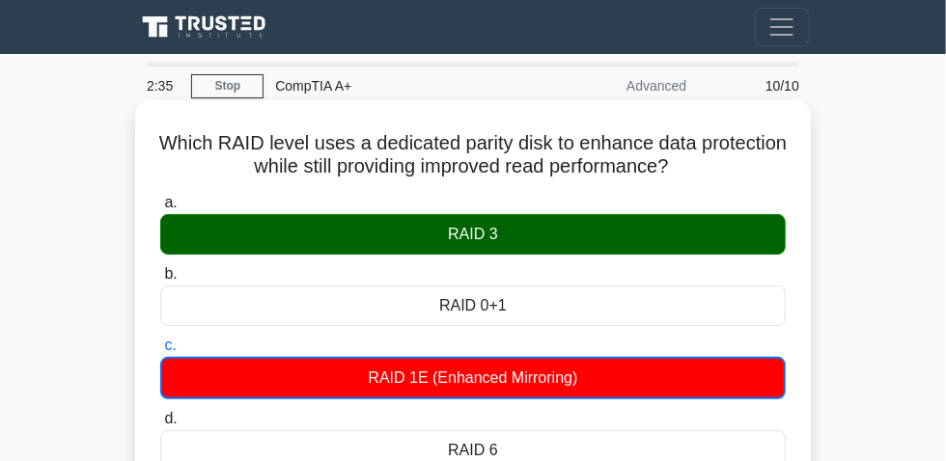
drag, startPoint x: 432, startPoint y: 237, endPoint x: 519, endPoint y: 250, distance: 87.8
click at [550, 245] on div "RAID 3" at bounding box center [473, 234] width 626 height 41
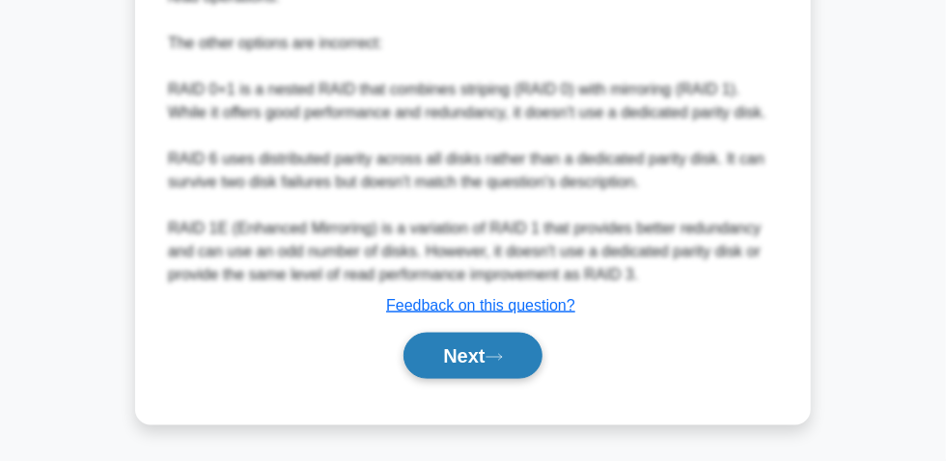
scroll to position [773, 0]
click at [456, 343] on button "Next" at bounding box center [472, 356] width 138 height 46
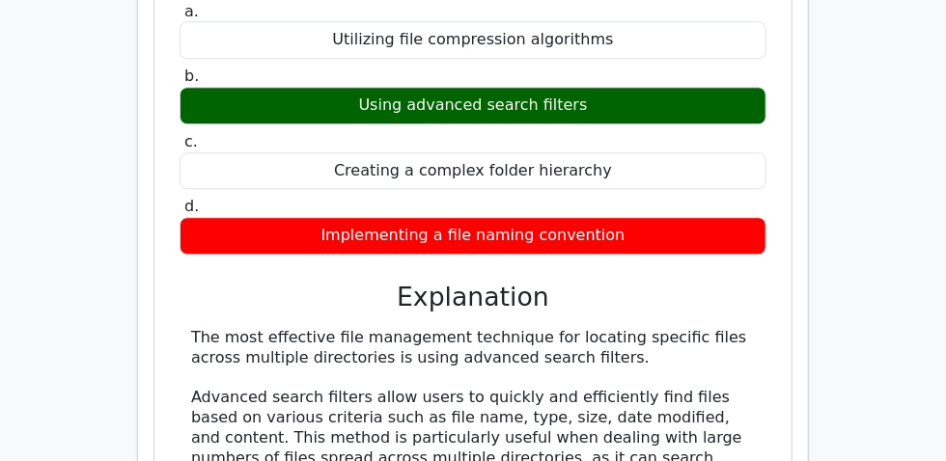
scroll to position [2017, 0]
